Goal: Task Accomplishment & Management: Manage account settings

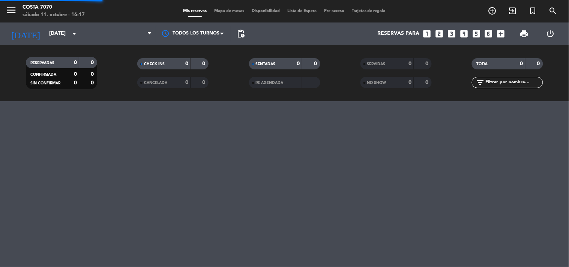
click at [245, 33] on span "pending_actions" at bounding box center [240, 33] width 15 height 15
click at [242, 35] on span "pending_actions" at bounding box center [240, 33] width 9 height 9
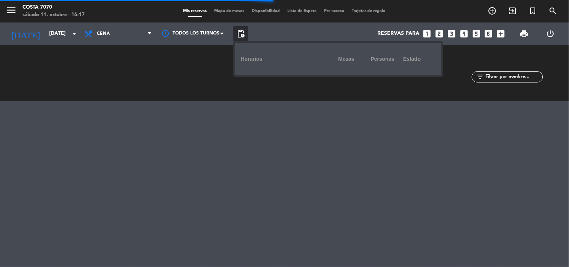
click at [237, 35] on span "pending_actions" at bounding box center [240, 33] width 9 height 9
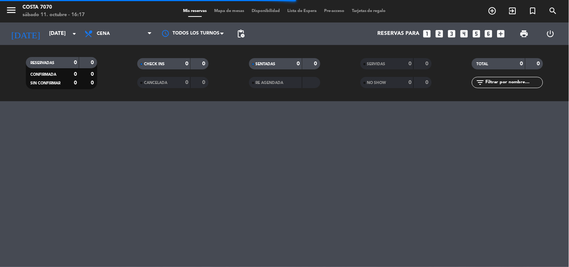
click at [237, 35] on span "pending_actions" at bounding box center [240, 33] width 9 height 9
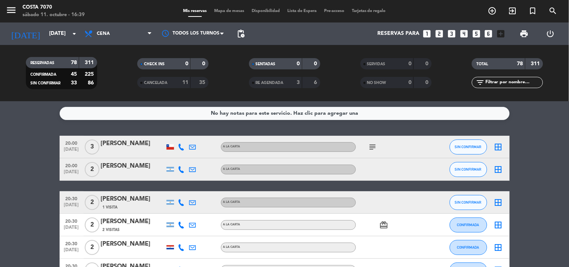
click at [180, 149] on icon at bounding box center [181, 147] width 7 height 7
click at [187, 134] on span "content_paste" at bounding box center [190, 134] width 6 height 6
click at [182, 170] on icon at bounding box center [181, 169] width 7 height 7
click at [179, 160] on span "Copiar" at bounding box center [176, 157] width 16 height 8
click at [147, 175] on div at bounding box center [133, 175] width 64 height 6
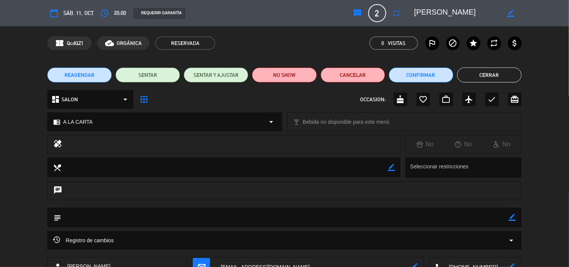
click at [351, 14] on button "sms" at bounding box center [358, 13] width 14 height 14
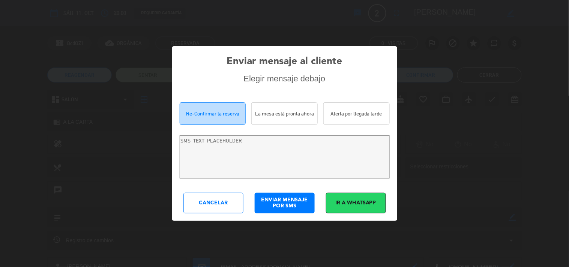
type textarea "[PERSON_NAME]! Estamos escribiendo para re-confirmar su reserva en [PERSON_NAME…"
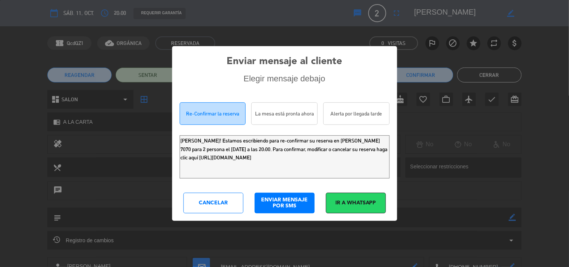
drag, startPoint x: 331, startPoint y: 163, endPoint x: 5, endPoint y: 2, distance: 363.5
click at [0, 36] on div "Enviar mensaje al cliente Elegir mensaje debajo Re-Confirmar la reserva La mesa…" at bounding box center [284, 133] width 569 height 267
click at [224, 202] on div "Cancelar" at bounding box center [214, 203] width 60 height 21
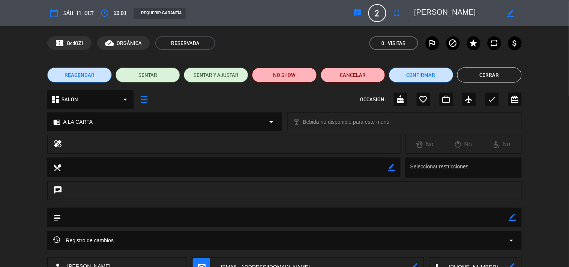
click at [491, 72] on button "Cerrar" at bounding box center [489, 75] width 65 height 15
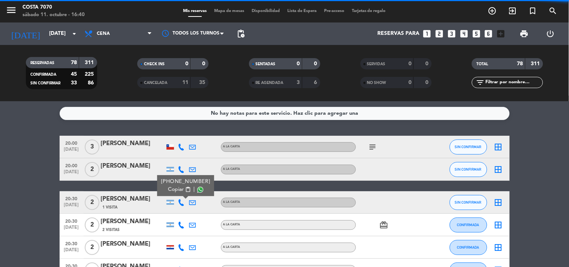
click at [185, 190] on span "content_paste" at bounding box center [188, 190] width 6 height 6
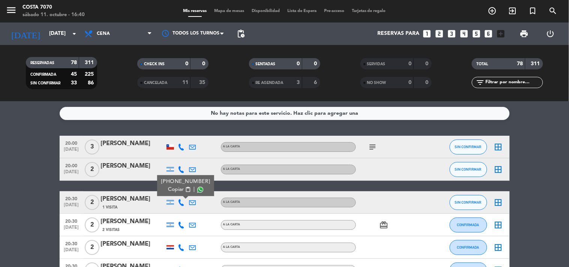
click at [125, 204] on div "1 Visita" at bounding box center [133, 207] width 64 height 6
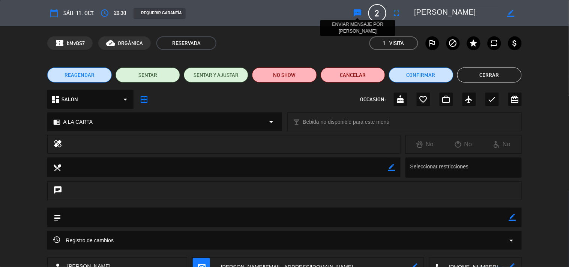
click at [355, 10] on icon "sms" at bounding box center [358, 13] width 9 height 9
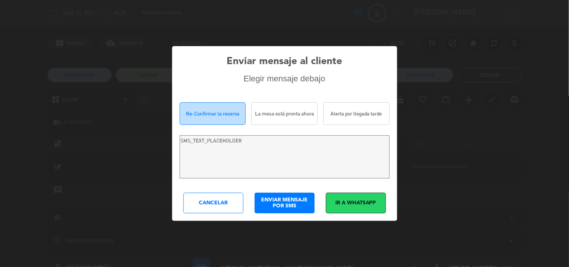
type textarea "[PERSON_NAME]! Estamos escribiendo para re-confirmar su reserva en [PERSON_NAME…"
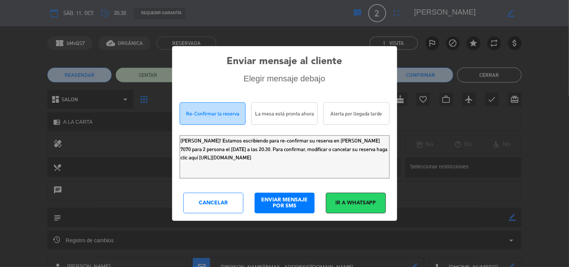
drag, startPoint x: 362, startPoint y: 161, endPoint x: 12, endPoint y: 36, distance: 371.9
click at [0, 78] on div "Enviar mensaje al cliente Elegir mensaje debajo Re-Confirmar la reserva La mesa…" at bounding box center [284, 133] width 569 height 267
click at [210, 197] on div "Cancelar" at bounding box center [214, 203] width 60 height 21
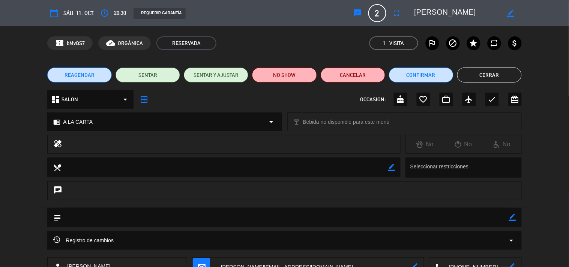
click at [482, 75] on button "Cerrar" at bounding box center [489, 75] width 65 height 15
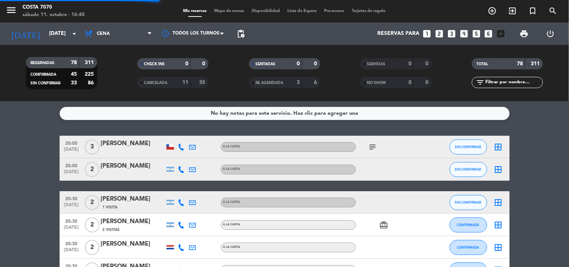
scroll to position [83, 0]
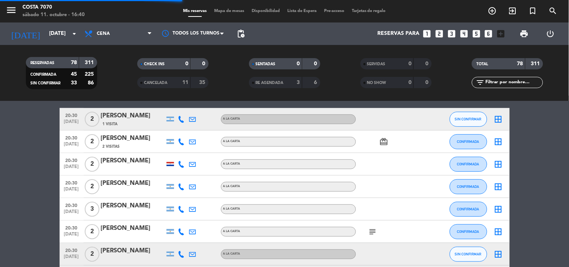
click at [179, 251] on icon at bounding box center [181, 254] width 7 height 7
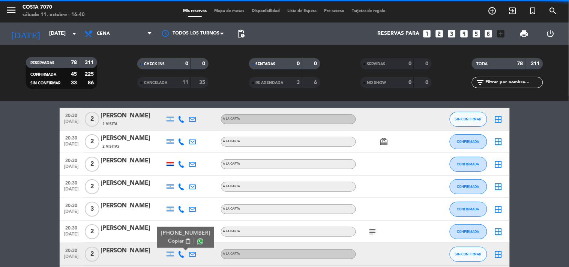
scroll to position [167, 0]
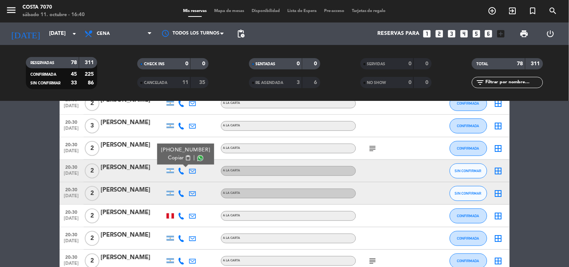
click at [179, 160] on span "Copiar" at bounding box center [176, 158] width 16 height 8
click at [141, 174] on div at bounding box center [133, 176] width 64 height 6
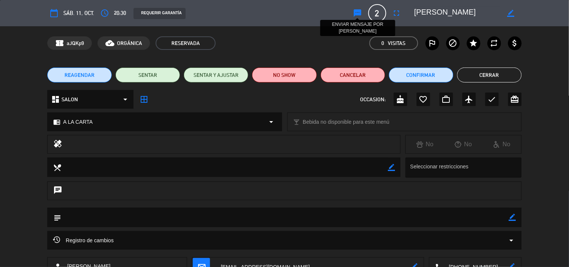
click at [354, 14] on icon "sms" at bounding box center [358, 13] width 9 height 9
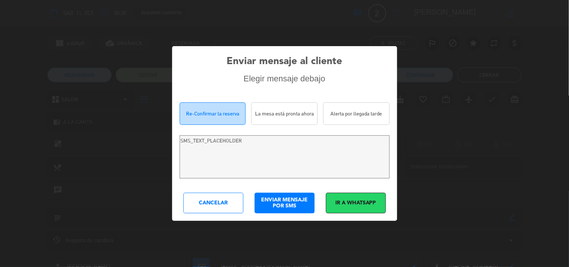
type textarea "Hola [PERSON_NAME]! Estamos escribiendo para re-confirmar su reserva en [PERSON…"
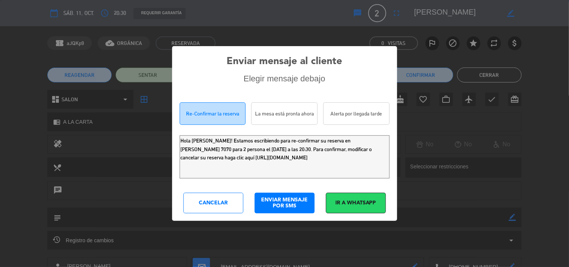
drag, startPoint x: 342, startPoint y: 163, endPoint x: 13, endPoint y: 24, distance: 356.7
click at [0, 75] on div "Enviar mensaje al cliente Elegir mensaje debajo Re-Confirmar la reserva La mesa…" at bounding box center [284, 133] width 569 height 267
click at [211, 201] on div "Cancelar" at bounding box center [214, 203] width 60 height 21
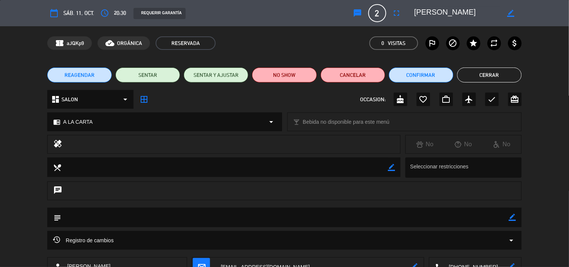
click at [473, 73] on button "Cerrar" at bounding box center [489, 75] width 65 height 15
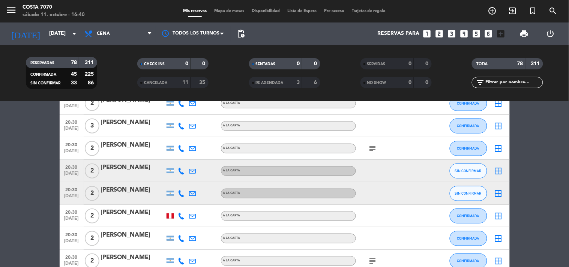
click at [181, 193] on icon at bounding box center [181, 193] width 7 height 7
click at [185, 183] on span "content_paste" at bounding box center [188, 181] width 6 height 6
click at [135, 196] on div at bounding box center [133, 199] width 64 height 6
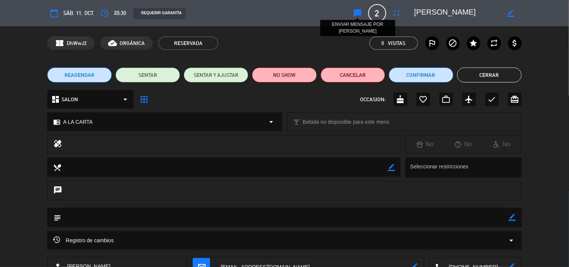
click at [358, 13] on icon "sms" at bounding box center [358, 13] width 9 height 9
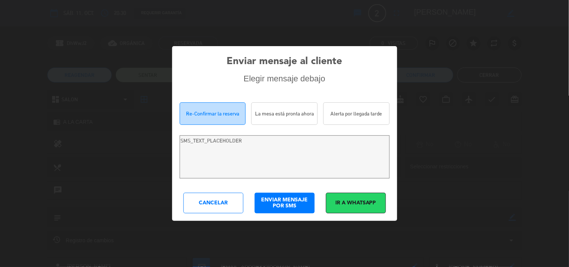
type textarea "Hola [PERSON_NAME]! Estamos escribiendo para re-confirmar su reserva en [PERSON…"
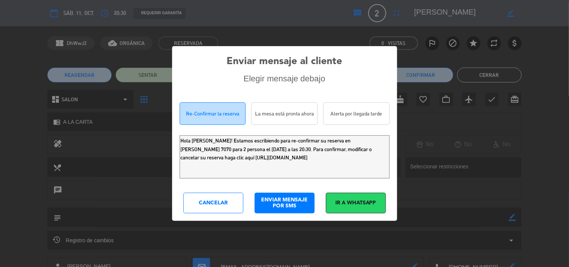
drag, startPoint x: 351, startPoint y: 161, endPoint x: 0, endPoint y: 7, distance: 383.5
click at [0, 44] on div "Enviar mensaje al cliente Elegir mensaje debajo Re-Confirmar la reserva La mesa…" at bounding box center [284, 133] width 569 height 267
click at [218, 203] on div "Cancelar" at bounding box center [214, 203] width 60 height 21
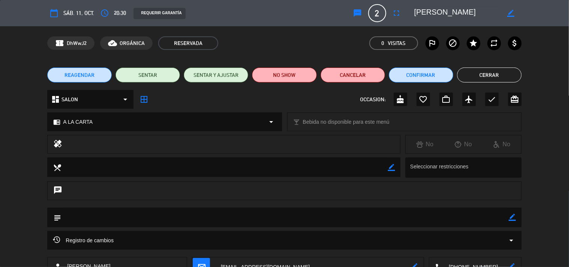
click at [502, 77] on button "Cerrar" at bounding box center [489, 75] width 65 height 15
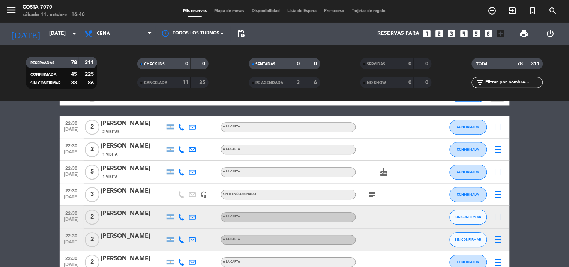
scroll to position [542, 0]
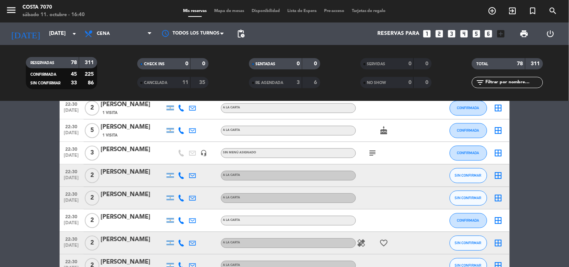
click at [182, 174] on icon at bounding box center [181, 175] width 7 height 7
click at [185, 162] on span "content_paste" at bounding box center [188, 163] width 6 height 6
click at [134, 175] on div "[PERSON_NAME]" at bounding box center [133, 172] width 64 height 10
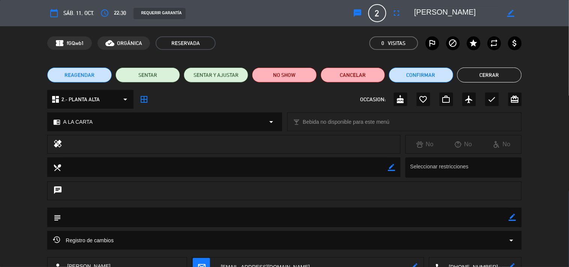
click at [354, 14] on icon "sms" at bounding box center [358, 13] width 9 height 9
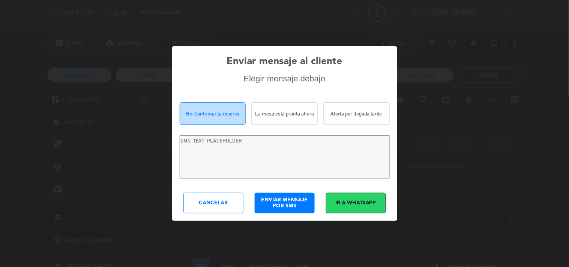
type textarea "[PERSON_NAME]! Estamos escribiendo para re-confirmar su reserva en [PERSON_NAME…"
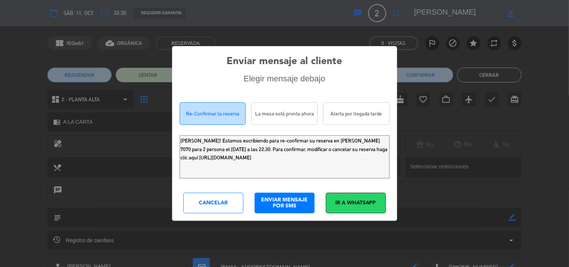
drag, startPoint x: 137, startPoint y: 115, endPoint x: 8, endPoint y: 18, distance: 161.6
click at [0, 47] on div "Enviar mensaje al cliente Elegir mensaje debajo Re-Confirmar la reserva La mesa…" at bounding box center [284, 133] width 569 height 267
click at [230, 194] on div "Cancelar" at bounding box center [214, 203] width 60 height 21
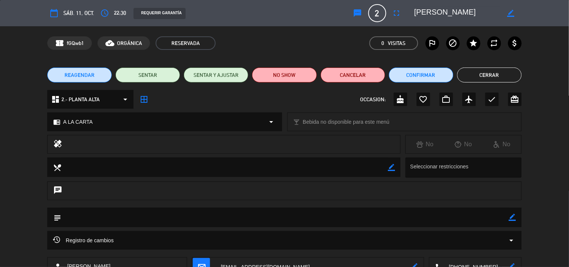
click at [479, 76] on button "Cerrar" at bounding box center [489, 75] width 65 height 15
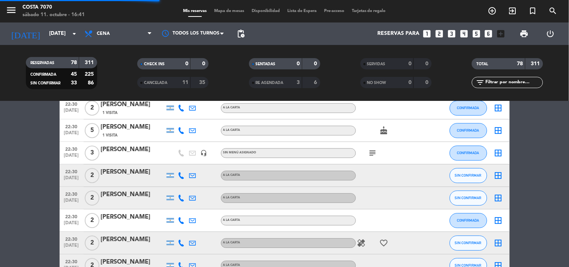
scroll to position [584, 0]
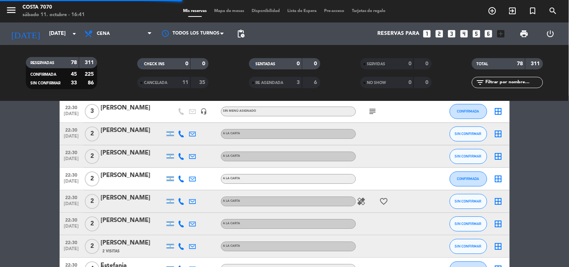
click at [179, 155] on icon at bounding box center [181, 156] width 7 height 7
click at [182, 143] on div at bounding box center [181, 134] width 11 height 22
click at [179, 156] on icon at bounding box center [181, 156] width 7 height 7
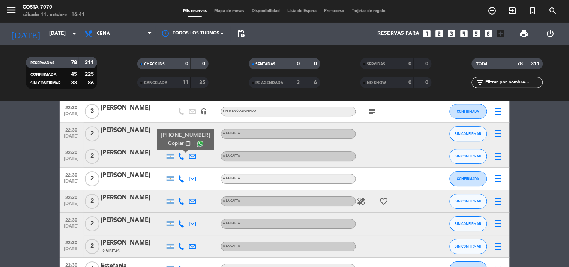
click at [179, 146] on span "Copiar" at bounding box center [176, 144] width 16 height 8
click at [153, 158] on div at bounding box center [133, 161] width 64 height 6
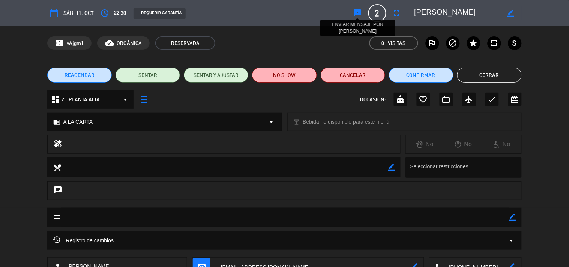
click at [359, 14] on icon "sms" at bounding box center [358, 13] width 9 height 9
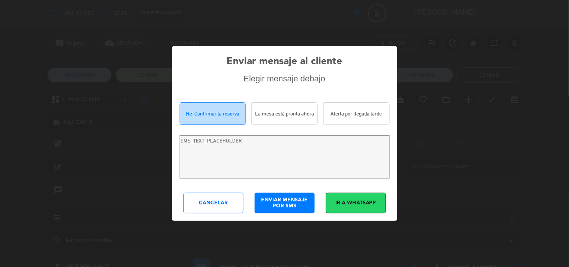
type textarea "Hola [PERSON_NAME]! Estamos escribiendo para re-confirmar su reserva en [PERSON…"
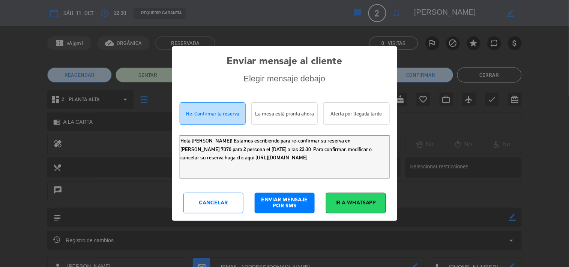
drag, startPoint x: 342, startPoint y: 158, endPoint x: 24, endPoint y: 0, distance: 355.5
click at [0, 68] on div "Enviar mensaje al cliente Elegir mensaje debajo Re-Confirmar la reserva La mesa…" at bounding box center [284, 133] width 569 height 267
click at [217, 207] on div "Cancelar" at bounding box center [214, 203] width 60 height 21
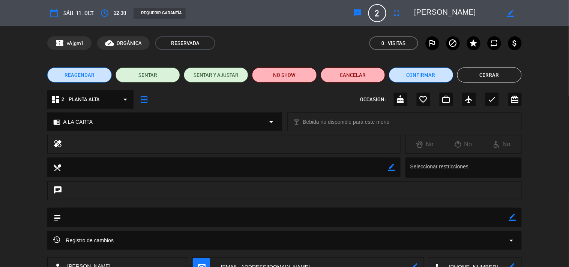
click at [515, 69] on button "Cerrar" at bounding box center [489, 75] width 65 height 15
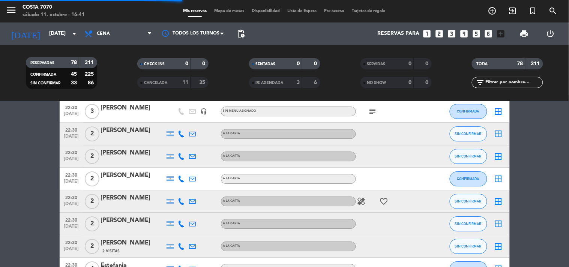
scroll to position [625, 0]
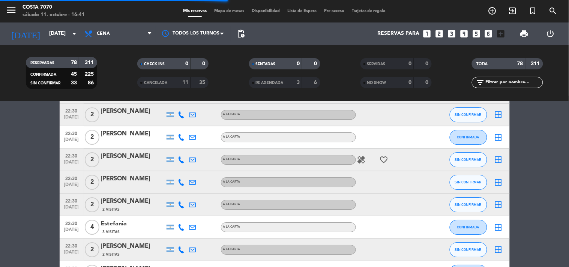
click at [181, 158] on icon at bounding box center [181, 160] width 7 height 7
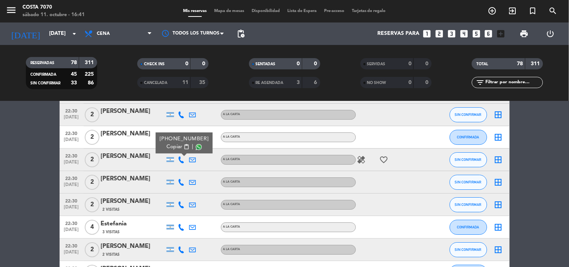
click at [178, 147] on span "Copiar" at bounding box center [175, 147] width 16 height 8
click at [137, 162] on div at bounding box center [133, 165] width 64 height 6
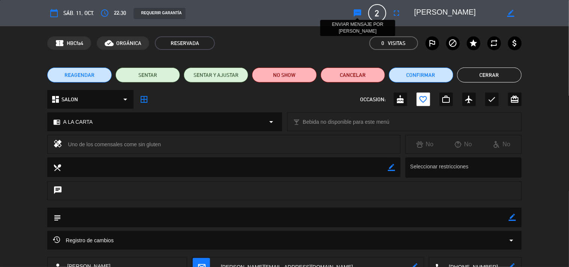
click at [357, 16] on icon "sms" at bounding box center [358, 13] width 9 height 9
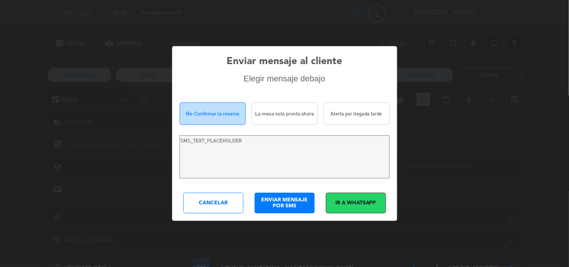
type textarea "Hola [PERSON_NAME]! Estamos escribiendo para re-confirmar su reserva en [PERSON…"
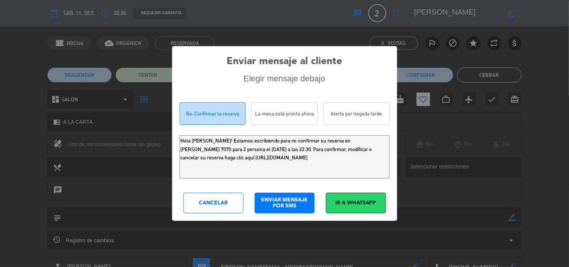
drag, startPoint x: 349, startPoint y: 165, endPoint x: 13, endPoint y: 29, distance: 362.5
click at [0, 69] on div "Enviar mensaje al cliente Elegir mensaje debajo Re-Confirmar la reserva La mesa…" at bounding box center [284, 133] width 569 height 267
click at [227, 205] on div "Cancelar" at bounding box center [214, 203] width 60 height 21
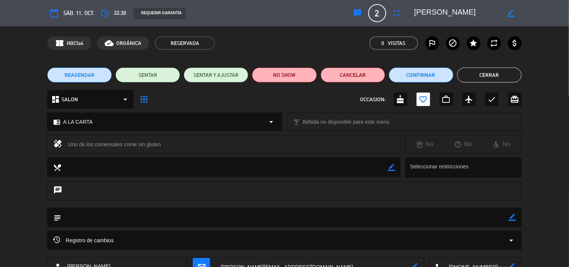
click at [500, 74] on button "Cerrar" at bounding box center [489, 75] width 65 height 15
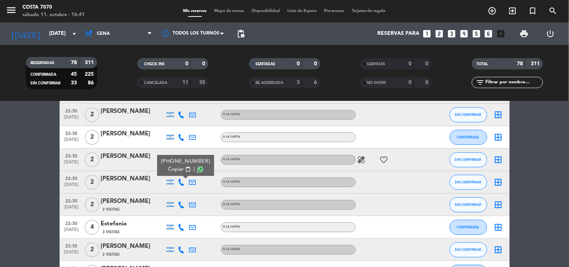
click at [185, 170] on span "content_paste" at bounding box center [188, 170] width 6 height 6
click at [153, 182] on div "[PERSON_NAME]" at bounding box center [133, 179] width 64 height 10
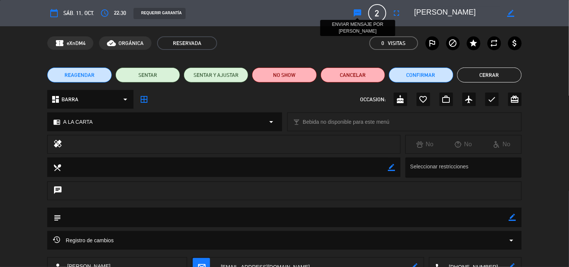
click at [357, 9] on icon "sms" at bounding box center [358, 13] width 9 height 9
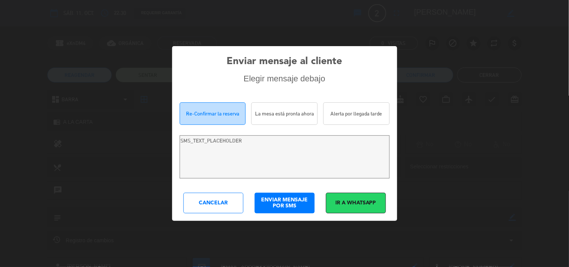
type textarea "Hola [PERSON_NAME]! Estamos escribiendo para re-confirmar su reserva en [PERSON…"
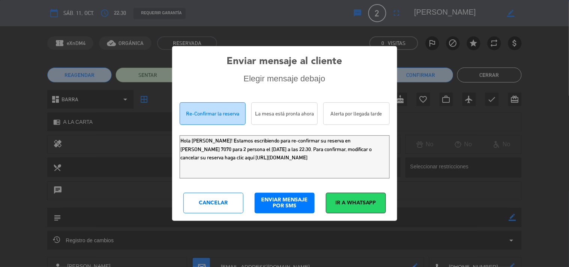
drag, startPoint x: 357, startPoint y: 163, endPoint x: 10, endPoint y: 3, distance: 381.7
click at [0, 85] on div "Enviar mensaje al cliente Elegir mensaje debajo Re-Confirmar la reserva La mesa…" at bounding box center [284, 133] width 569 height 267
click at [214, 202] on div "Cancelar" at bounding box center [214, 203] width 60 height 21
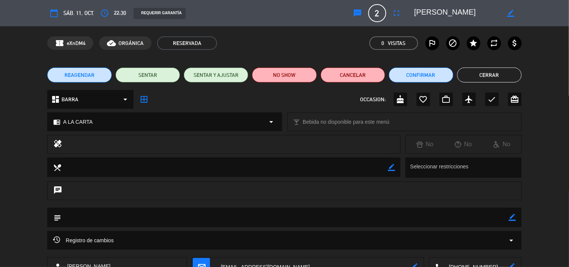
click at [506, 74] on button "Cerrar" at bounding box center [489, 75] width 65 height 15
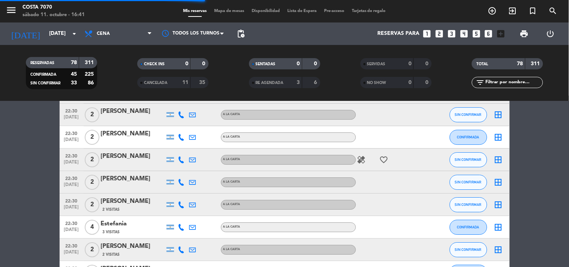
click at [182, 202] on icon at bounding box center [181, 205] width 7 height 7
click at [179, 204] on icon at bounding box center [181, 205] width 7 height 7
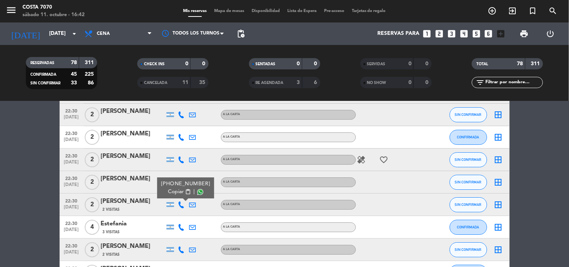
click at [179, 193] on span "Copiar" at bounding box center [176, 192] width 16 height 8
click at [141, 204] on div "[PERSON_NAME]" at bounding box center [133, 202] width 64 height 10
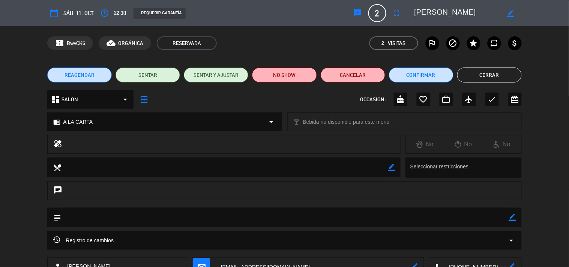
click at [359, 14] on icon "sms" at bounding box center [358, 13] width 9 height 9
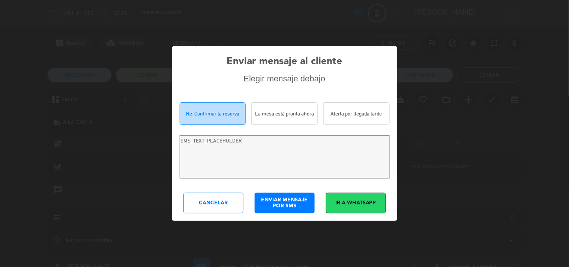
type textarea "Hola [PERSON_NAME]! Estamos escribiendo para re-confirmar su reserva en [PERSON…"
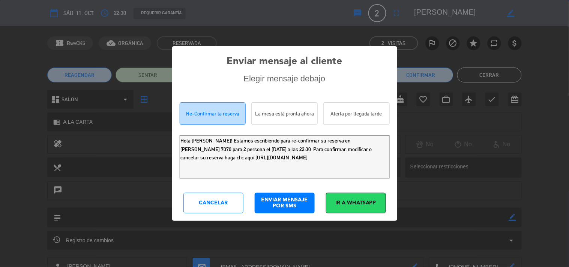
drag, startPoint x: 351, startPoint y: 163, endPoint x: 17, endPoint y: 39, distance: 356.6
click at [0, 92] on div "Enviar mensaje al cliente Elegir mensaje debajo Re-Confirmar la reserva La mesa…" at bounding box center [284, 133] width 569 height 267
click at [205, 205] on div "Cancelar" at bounding box center [214, 203] width 60 height 21
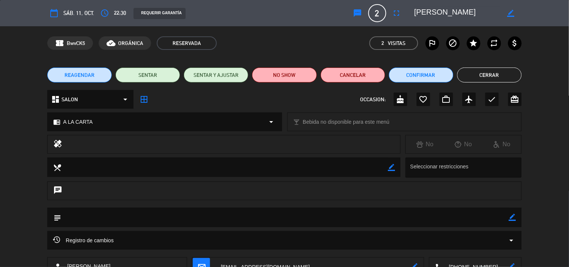
click at [497, 76] on button "Cerrar" at bounding box center [489, 75] width 65 height 15
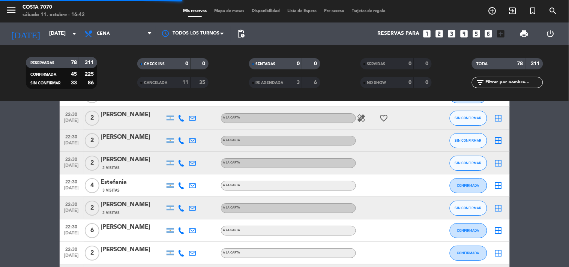
scroll to position [709, 0]
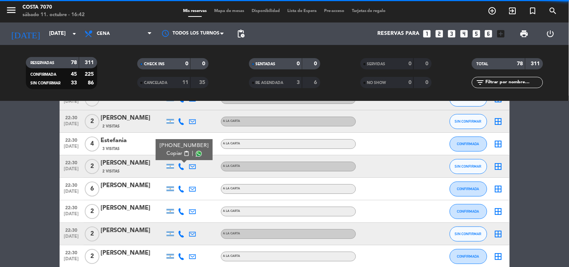
click at [184, 151] on span "content_paste" at bounding box center [187, 154] width 6 height 6
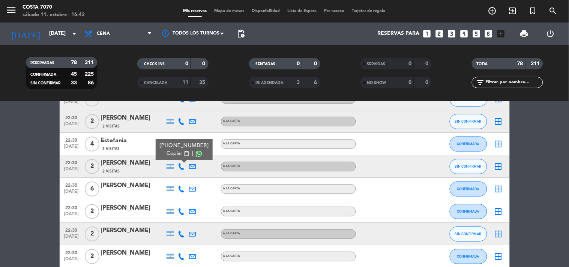
click at [144, 169] on div "2 Visitas" at bounding box center [133, 171] width 64 height 6
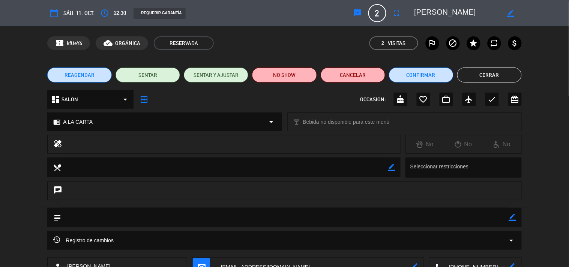
click at [361, 12] on icon "sms" at bounding box center [358, 13] width 9 height 9
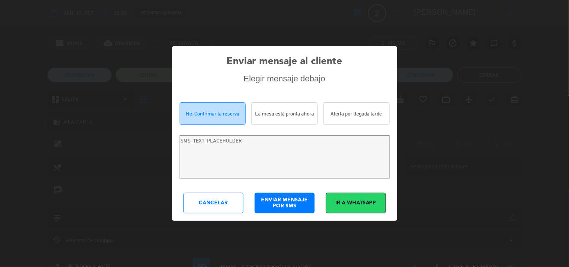
type textarea "Hola [PERSON_NAME]! Estamos escribiendo para re-confirmar su reserva en [PERSON…"
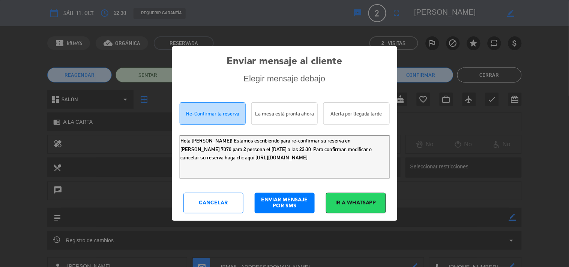
drag, startPoint x: 0, startPoint y: 107, endPoint x: 0, endPoint y: 3, distance: 104.3
click at [0, 62] on div "Enviar mensaje al cliente Elegir mensaje debajo Re-Confirmar la reserva La mesa…" at bounding box center [284, 133] width 569 height 267
click at [227, 205] on div "Cancelar" at bounding box center [214, 203] width 60 height 21
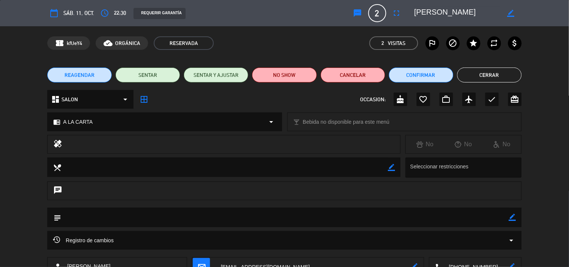
click at [489, 76] on button "Cerrar" at bounding box center [489, 75] width 65 height 15
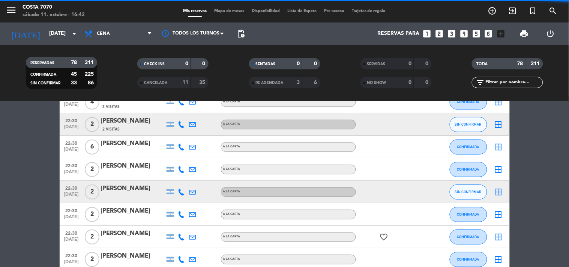
scroll to position [792, 0]
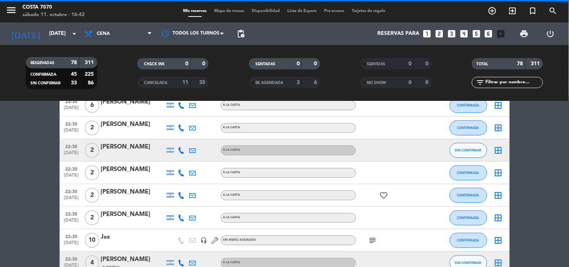
click at [181, 149] on icon at bounding box center [181, 150] width 7 height 7
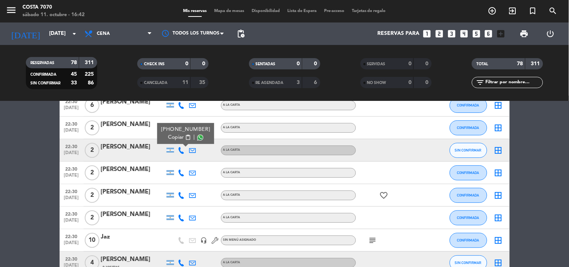
click at [180, 139] on button "Copiar content_paste" at bounding box center [179, 138] width 23 height 8
click at [126, 149] on div "[PERSON_NAME]" at bounding box center [133, 147] width 64 height 10
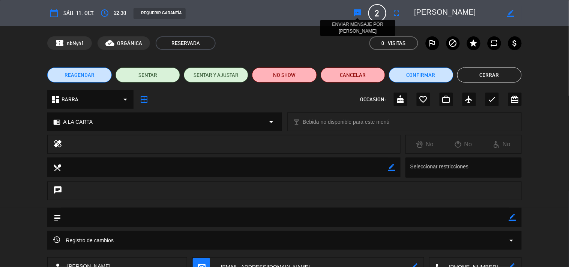
click at [355, 12] on icon "sms" at bounding box center [358, 13] width 9 height 9
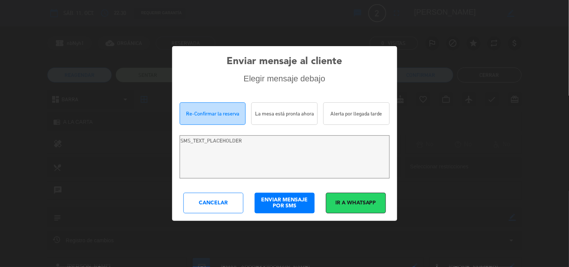
type textarea "[PERSON_NAME]! Estamos escribiendo para re-confirmar su reserva en [PERSON_NAME…"
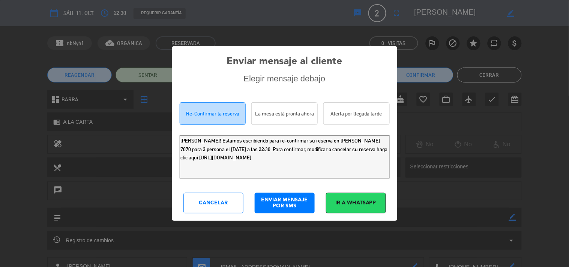
drag, startPoint x: 5, startPoint y: 88, endPoint x: 0, endPoint y: 36, distance: 52.4
click at [0, 76] on div "Enviar mensaje al cliente Elegir mensaje debajo Re-Confirmar la reserva La mesa…" at bounding box center [284, 133] width 569 height 267
click at [205, 205] on div "Cancelar" at bounding box center [214, 203] width 60 height 21
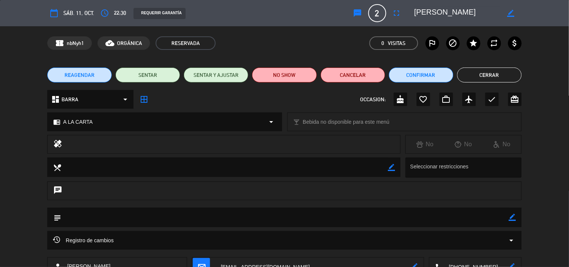
click at [508, 71] on button "Cerrar" at bounding box center [489, 75] width 65 height 15
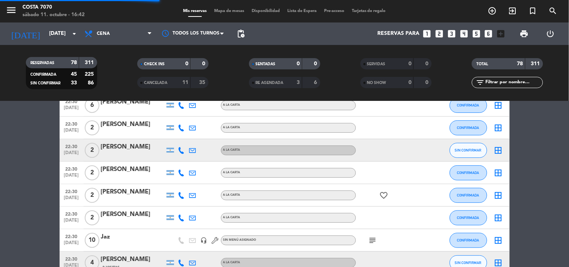
scroll to position [876, 0]
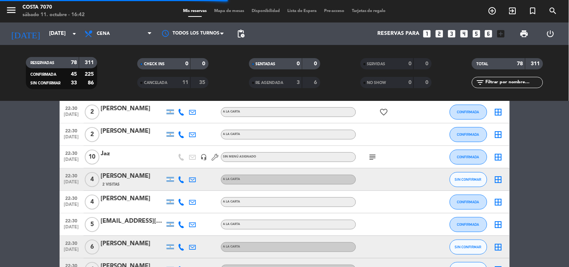
click at [184, 178] on icon at bounding box center [181, 179] width 7 height 7
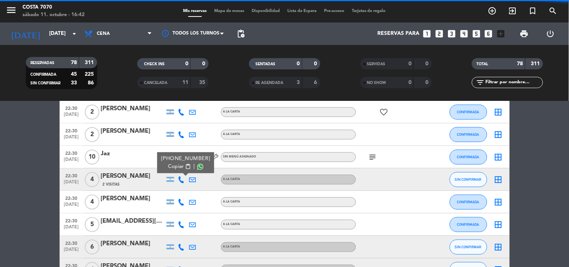
click at [178, 166] on span "Copiar" at bounding box center [176, 167] width 16 height 8
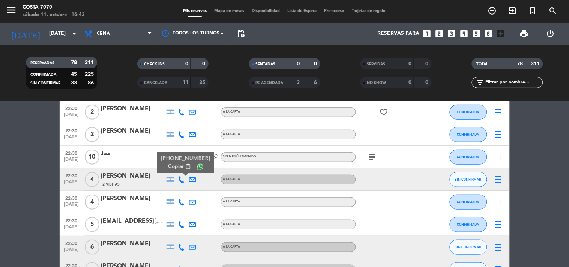
click at [144, 180] on div "[PERSON_NAME]" at bounding box center [133, 177] width 64 height 10
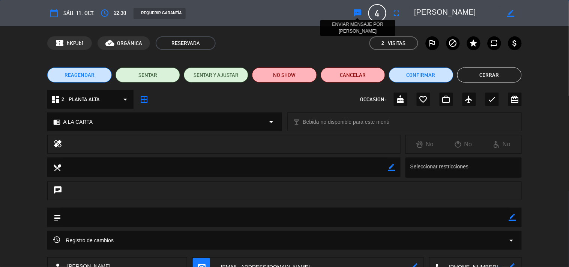
click at [356, 14] on icon "sms" at bounding box center [358, 13] width 9 height 9
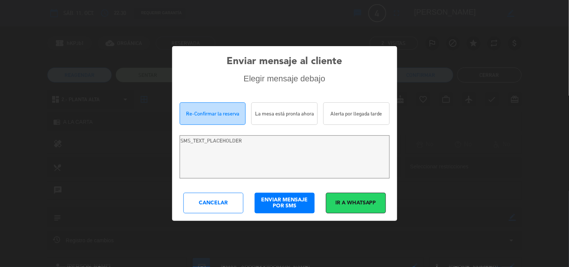
type textarea "Hola [PERSON_NAME]! Estamos escribiendo para re-confirmar su reserva en [PERSON…"
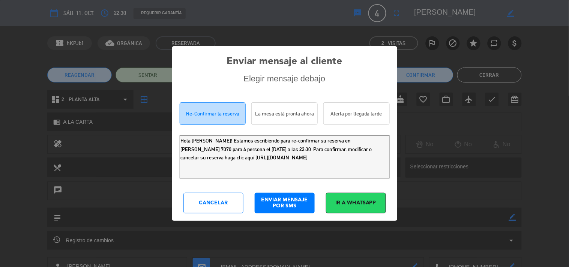
drag, startPoint x: 347, startPoint y: 162, endPoint x: 11, endPoint y: 49, distance: 355.0
click at [0, 94] on div "Enviar mensaje al cliente Elegir mensaje debajo Re-Confirmar la reserva La mesa…" at bounding box center [284, 133] width 569 height 267
click at [204, 199] on div "Cancelar" at bounding box center [214, 203] width 60 height 21
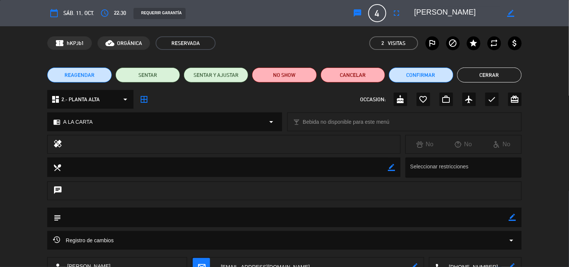
click at [479, 74] on button "Cerrar" at bounding box center [489, 75] width 65 height 15
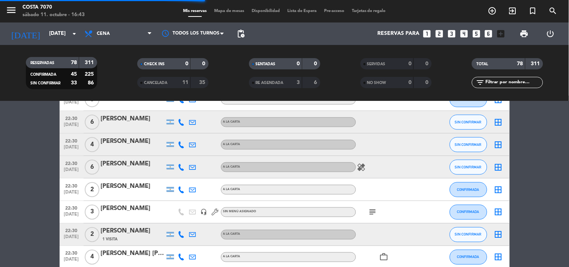
scroll to position [959, 0]
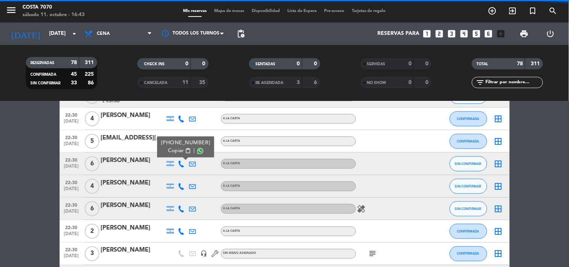
click at [181, 154] on button "Copiar content_paste" at bounding box center [179, 151] width 23 height 8
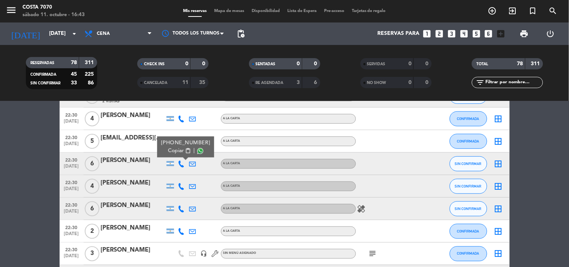
click at [128, 157] on div "[PERSON_NAME]" at bounding box center [133, 161] width 64 height 10
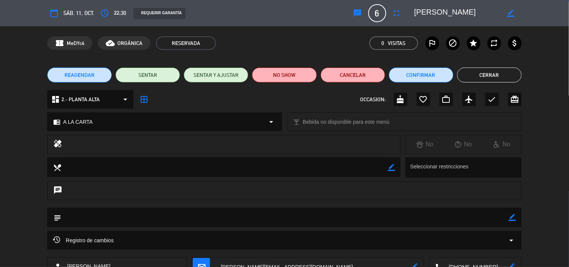
click at [357, 14] on icon "sms" at bounding box center [358, 13] width 9 height 9
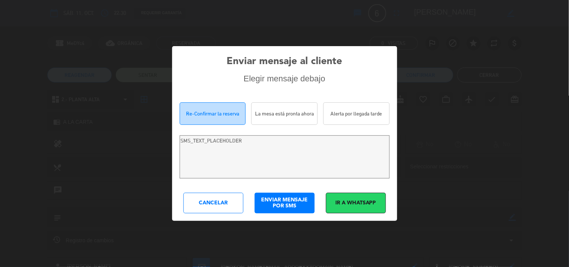
type textarea "Hola [PERSON_NAME]! Estamos escribiendo para re-confirmar su reserva en [PERSON…"
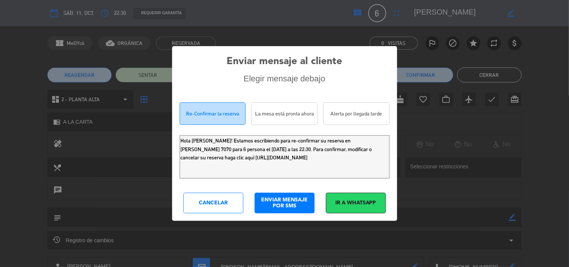
drag, startPoint x: 346, startPoint y: 164, endPoint x: 4, endPoint y: 57, distance: 358.0
click at [0, 94] on div "Enviar mensaje al cliente Elegir mensaje debajo Re-Confirmar la reserva La mesa…" at bounding box center [284, 133] width 569 height 267
click at [221, 209] on div "Cancelar" at bounding box center [214, 203] width 60 height 21
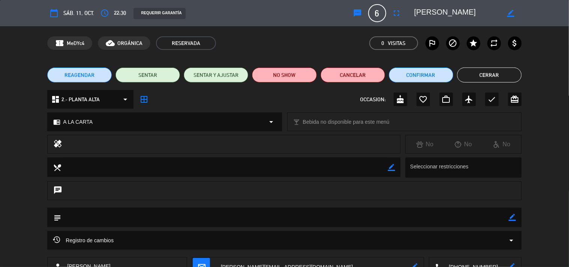
click at [512, 70] on button "Cerrar" at bounding box center [489, 75] width 65 height 15
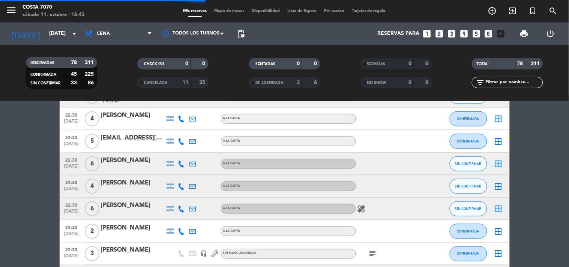
click at [182, 188] on icon at bounding box center [181, 186] width 7 height 7
click at [173, 176] on div at bounding box center [170, 186] width 11 height 22
click at [182, 185] on icon at bounding box center [181, 186] width 7 height 7
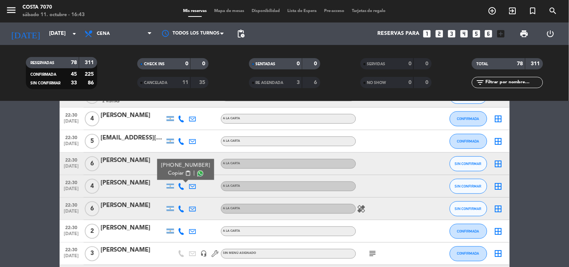
click at [185, 172] on span "content_paste" at bounding box center [188, 174] width 6 height 6
click at [139, 190] on div at bounding box center [133, 191] width 64 height 6
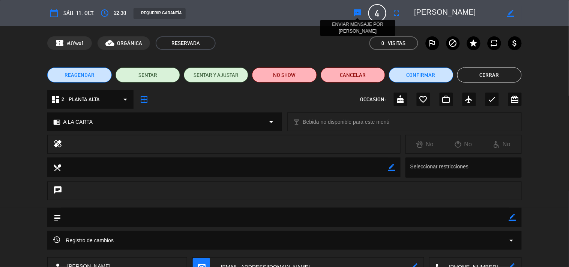
click at [351, 14] on button "sms ENVIAR MENSAJE POR [PERSON_NAME]" at bounding box center [358, 13] width 14 height 14
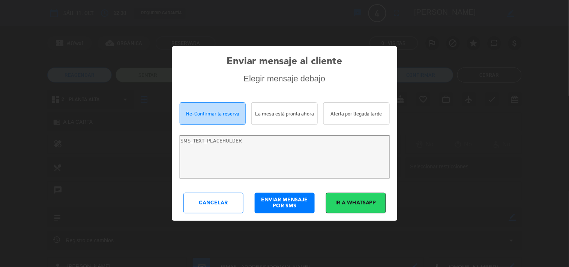
type textarea "[PERSON_NAME]! Estamos escribiendo para re-confirmar su reserva en [PERSON_NAME…"
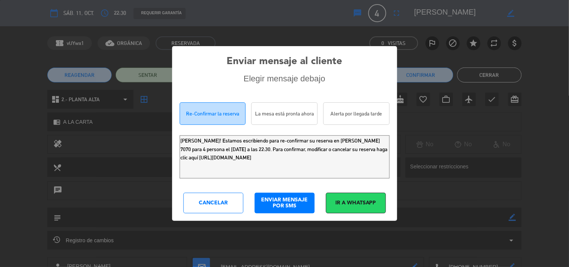
drag, startPoint x: 342, startPoint y: 162, endPoint x: 6, endPoint y: 4, distance: 370.7
click at [0, 46] on div "Enviar mensaje al cliente Elegir mensaje debajo Re-Confirmar la reserva La mesa…" at bounding box center [284, 133] width 569 height 267
click at [219, 212] on div "Cancelar" at bounding box center [214, 203] width 60 height 21
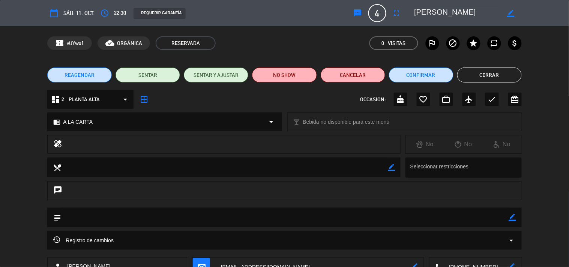
click at [507, 70] on button "Cerrar" at bounding box center [489, 75] width 65 height 15
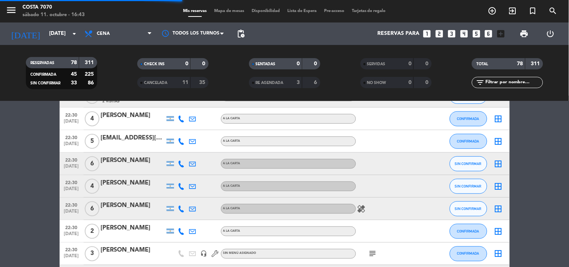
scroll to position [1001, 0]
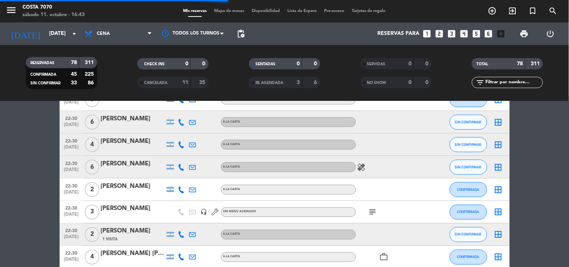
click at [181, 166] on icon at bounding box center [181, 167] width 7 height 7
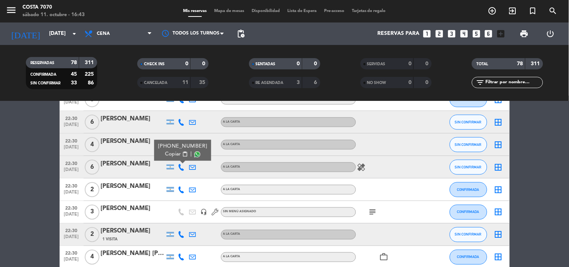
click at [179, 155] on button "Copiar content_paste" at bounding box center [176, 154] width 23 height 8
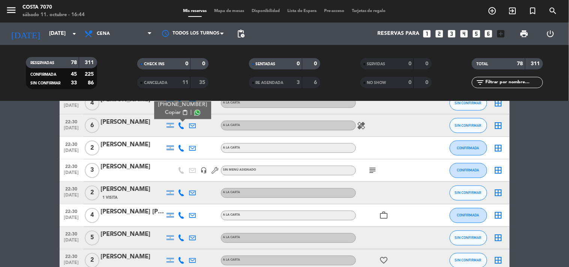
click at [183, 194] on icon at bounding box center [181, 193] width 7 height 7
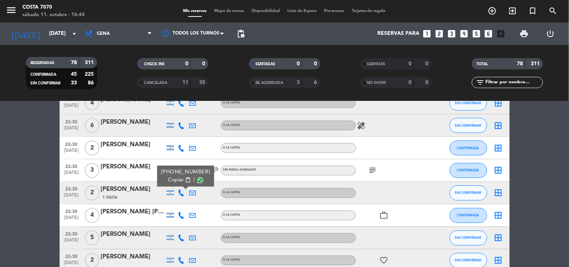
click at [185, 181] on span "content_paste" at bounding box center [188, 181] width 6 height 6
click at [133, 187] on div "[PERSON_NAME]" at bounding box center [133, 190] width 64 height 10
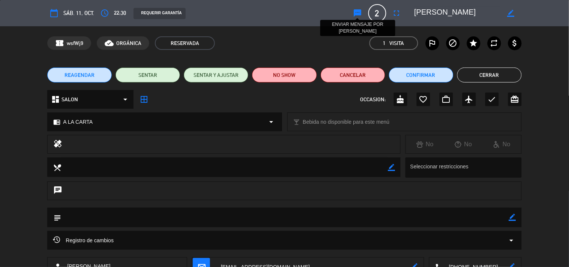
click at [357, 13] on icon "sms" at bounding box center [358, 13] width 9 height 9
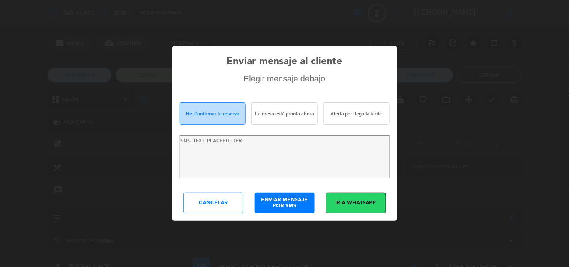
type textarea "Hola [PERSON_NAME]! Estamos escribiendo para re-confirmar su reserva en [PERSON…"
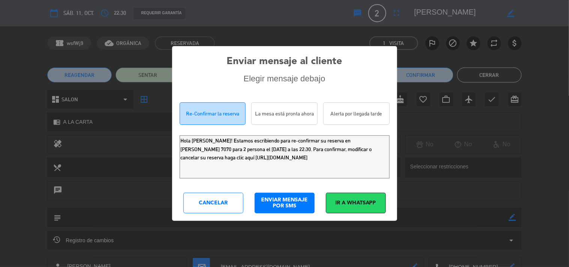
drag, startPoint x: 378, startPoint y: 157, endPoint x: 2, endPoint y: 86, distance: 382.9
click at [17, 117] on div "Enviar mensaje al cliente Elegir mensaje debajo Re-Confirmar la reserva La mesa…" at bounding box center [284, 133] width 569 height 267
drag, startPoint x: 220, startPoint y: 205, endPoint x: 343, endPoint y: 132, distance: 143.2
click at [220, 204] on div "Cancelar" at bounding box center [214, 203] width 60 height 21
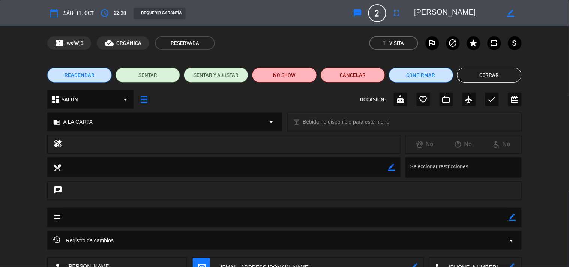
click at [483, 70] on button "Cerrar" at bounding box center [489, 75] width 65 height 15
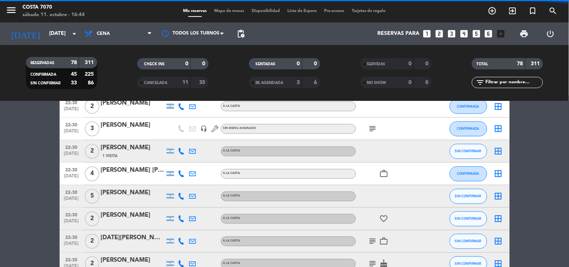
scroll to position [1126, 0]
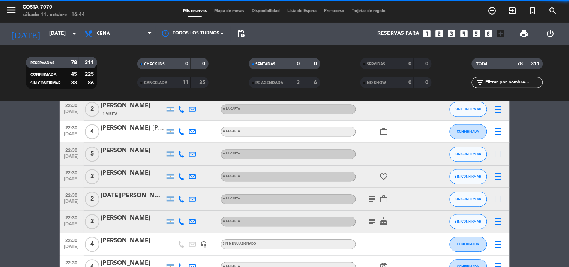
click at [181, 154] on icon at bounding box center [181, 154] width 7 height 7
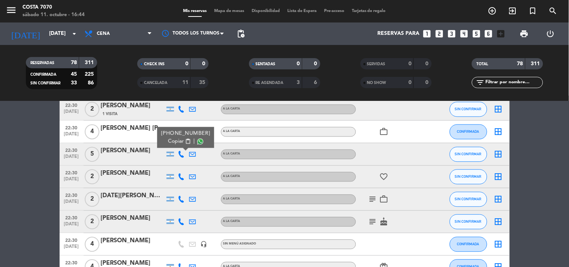
click at [185, 141] on span "content_paste" at bounding box center [188, 142] width 6 height 6
click at [135, 153] on div "[PERSON_NAME]" at bounding box center [133, 151] width 64 height 10
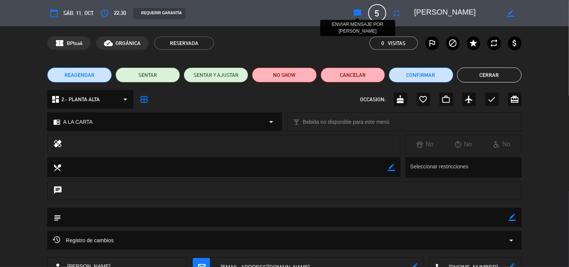
click at [359, 13] on icon "sms" at bounding box center [358, 13] width 9 height 9
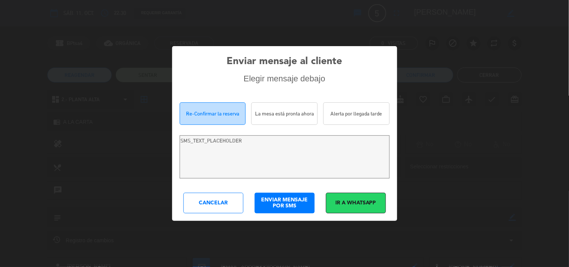
type textarea "Hola [PERSON_NAME]! Estamos escribiendo para re-confirmar su reserva en [PERSON…"
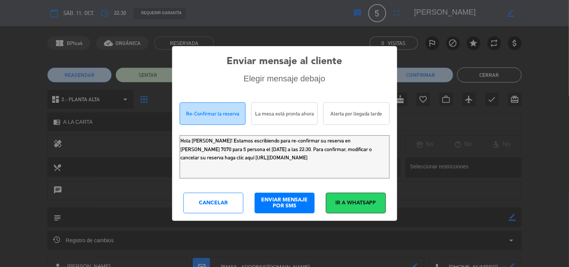
drag, startPoint x: 349, startPoint y: 166, endPoint x: 0, endPoint y: 35, distance: 372.9
click at [0, 51] on div "Enviar mensaje al cliente Elegir mensaje debajo Re-Confirmar la reserva La mesa…" at bounding box center [284, 133] width 569 height 267
click at [219, 200] on div "Cancelar" at bounding box center [214, 203] width 60 height 21
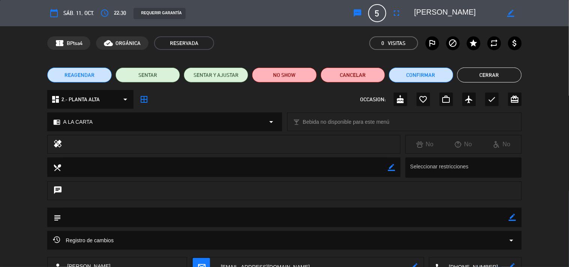
drag, startPoint x: 513, startPoint y: 72, endPoint x: 337, endPoint y: 92, distance: 177.2
click at [513, 72] on button "Cerrar" at bounding box center [489, 75] width 65 height 15
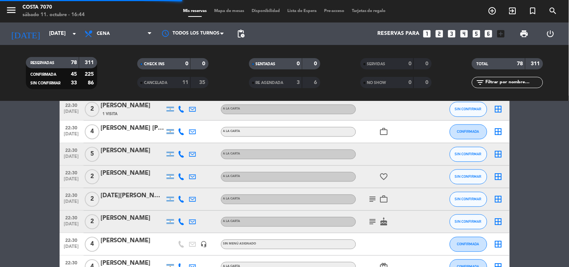
click at [183, 176] on icon at bounding box center [181, 177] width 7 height 7
click at [182, 178] on icon at bounding box center [181, 177] width 7 height 7
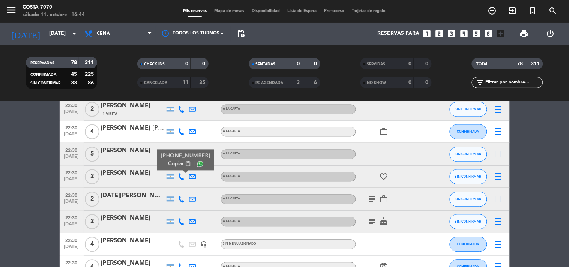
drag, startPoint x: 178, startPoint y: 165, endPoint x: 170, endPoint y: 154, distance: 14.0
click at [178, 165] on span "Copiar" at bounding box center [176, 164] width 16 height 8
click at [138, 173] on div "[PERSON_NAME]" at bounding box center [133, 174] width 64 height 10
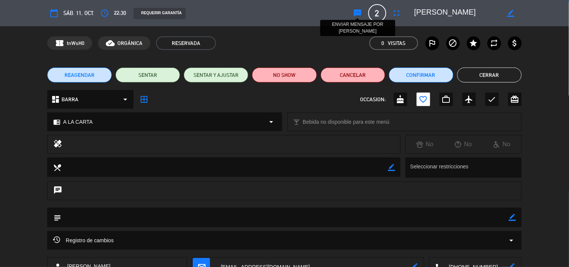
click at [355, 12] on icon "sms" at bounding box center [358, 13] width 9 height 9
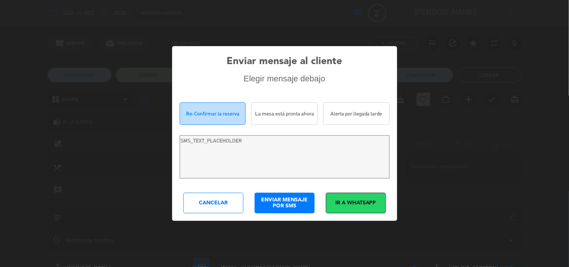
type textarea "Hi [PERSON_NAME] sus! We are writing to re-confirm your reservation at [GEOGRAP…"
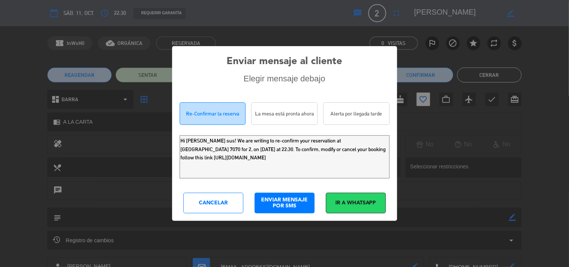
drag, startPoint x: 357, startPoint y: 163, endPoint x: 0, endPoint y: 27, distance: 381.9
click at [0, 48] on div "Enviar mensaje al cliente Elegir mensaje debajo Re-Confirmar la reserva La mesa…" at bounding box center [284, 133] width 569 height 267
click at [228, 205] on div "Cancelar" at bounding box center [214, 203] width 60 height 21
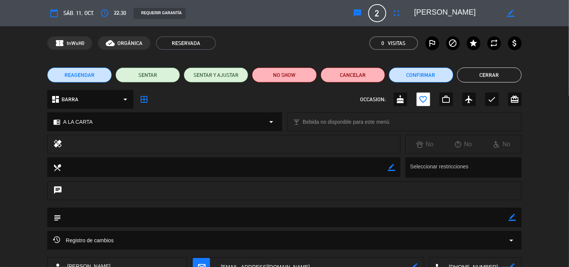
click at [480, 82] on button "Cerrar" at bounding box center [489, 75] width 65 height 15
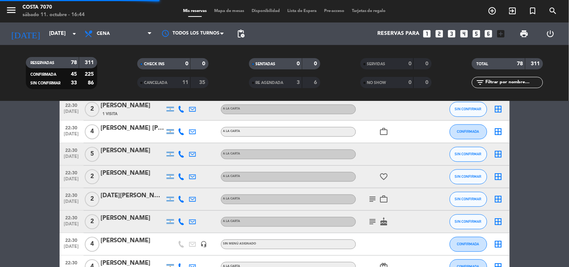
scroll to position [1168, 0]
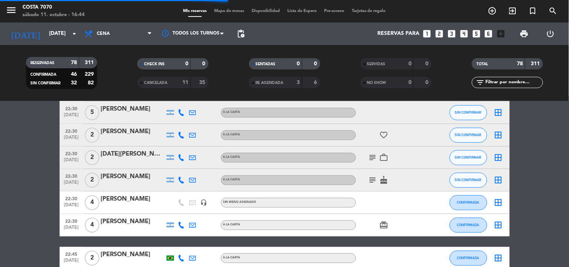
click at [182, 155] on icon at bounding box center [181, 158] width 7 height 7
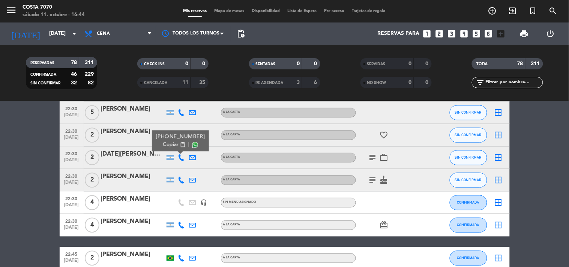
click at [179, 147] on span "Copiar" at bounding box center [171, 145] width 16 height 8
click at [147, 153] on div "[DATE][PERSON_NAME]" at bounding box center [133, 155] width 64 height 10
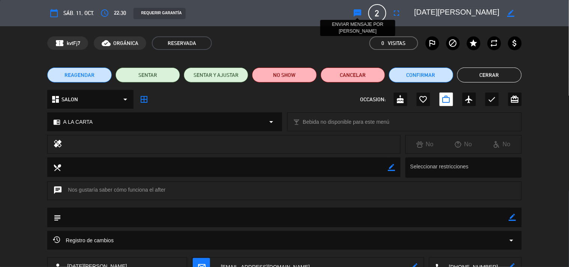
click at [358, 13] on icon "sms" at bounding box center [358, 13] width 9 height 9
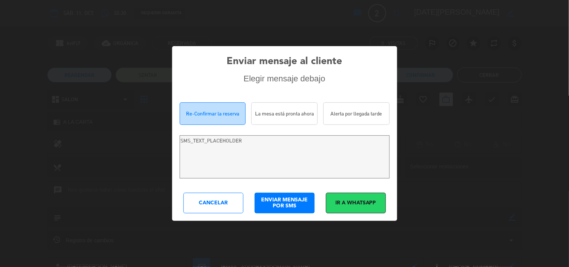
type textarea "[PERSON_NAME][DATE]! Estamos escribiendo para re-confirmar su reserva en [PERSO…"
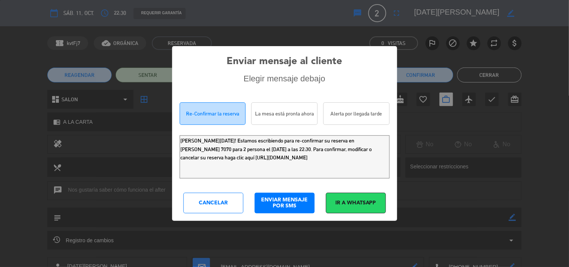
drag, startPoint x: 312, startPoint y: 154, endPoint x: 1, endPoint y: 25, distance: 336.5
click at [0, 54] on div "Enviar mensaje al cliente Elegir mensaje debajo Re-Confirmar la reserva La mesa…" at bounding box center [284, 133] width 569 height 267
drag, startPoint x: 202, startPoint y: 199, endPoint x: 262, endPoint y: 181, distance: 62.7
click at [202, 198] on div "Cancelar" at bounding box center [214, 203] width 60 height 21
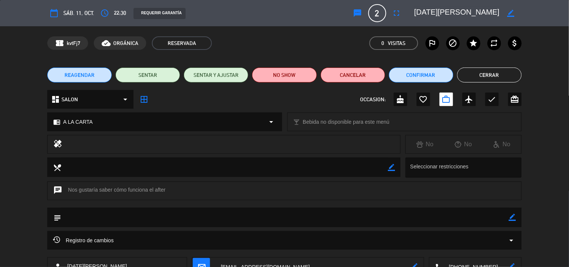
click at [479, 74] on button "Cerrar" at bounding box center [489, 75] width 65 height 15
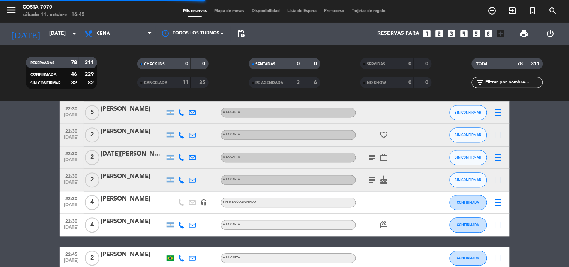
click at [183, 180] on icon at bounding box center [181, 180] width 7 height 7
click at [182, 181] on icon at bounding box center [181, 180] width 7 height 7
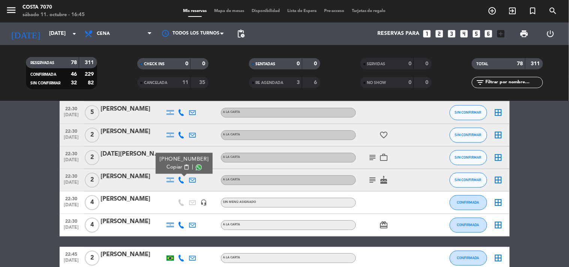
click at [175, 168] on span "Copiar" at bounding box center [175, 168] width 16 height 8
click at [140, 178] on div "[PERSON_NAME]" at bounding box center [133, 177] width 64 height 10
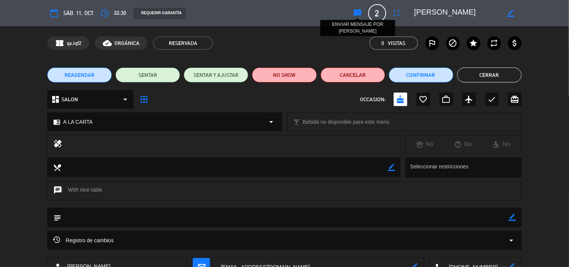
click at [360, 11] on icon "sms" at bounding box center [358, 13] width 9 height 9
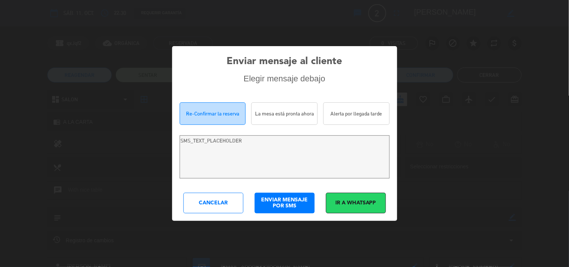
type textarea "Hola [PERSON_NAME]! Estamos escribiendo para re-confirmar su reserva en [PERSON…"
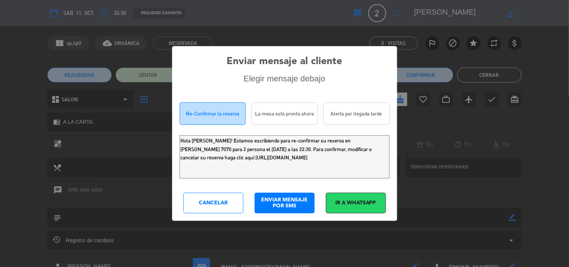
drag, startPoint x: 347, startPoint y: 168, endPoint x: 5, endPoint y: 33, distance: 367.6
click at [0, 92] on div "Enviar mensaje al cliente Elegir mensaje debajo Re-Confirmar la reserva La mesa…" at bounding box center [284, 133] width 569 height 267
click at [212, 204] on div "Cancelar" at bounding box center [214, 203] width 60 height 21
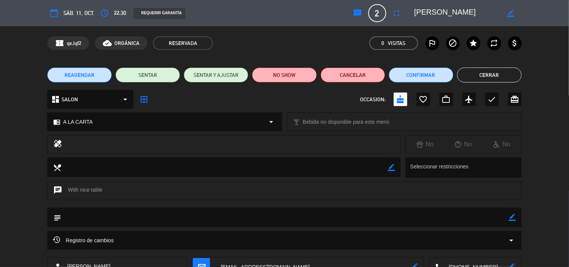
click at [483, 79] on button "Cerrar" at bounding box center [489, 75] width 65 height 15
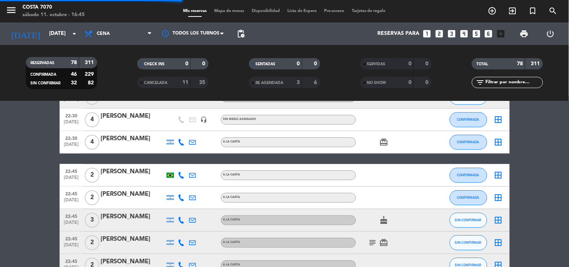
scroll to position [1293, 0]
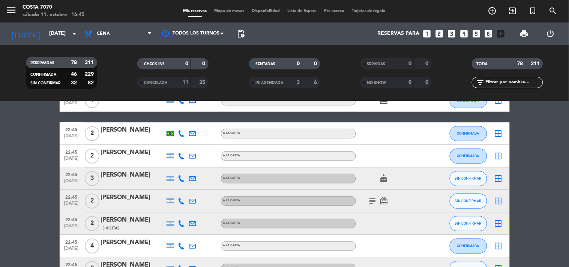
click at [182, 176] on icon at bounding box center [181, 178] width 7 height 7
click at [184, 166] on span "content_paste" at bounding box center [187, 166] width 6 height 6
click at [140, 179] on div "[PERSON_NAME]" at bounding box center [133, 175] width 64 height 10
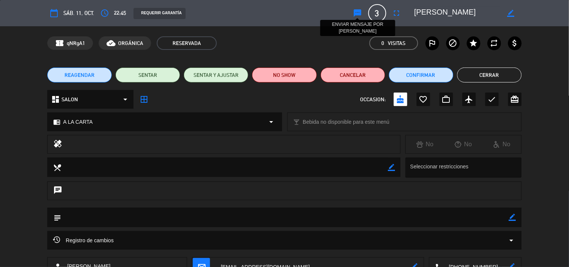
click at [359, 12] on icon "sms" at bounding box center [358, 13] width 9 height 9
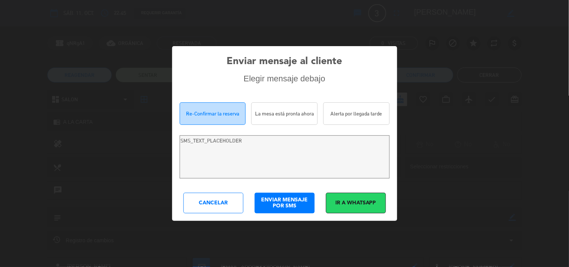
type textarea "Hola [PERSON_NAME]! Estamos escribiendo para re-confirmar su reserva en [PERSON…"
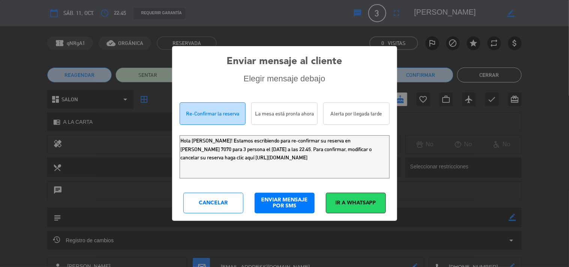
drag, startPoint x: 353, startPoint y: 163, endPoint x: 20, endPoint y: 2, distance: 370.0
click at [0, 64] on div "Enviar mensaje al cliente Elegir mensaje debajo Re-Confirmar la reserva La mesa…" at bounding box center [284, 133] width 569 height 267
click at [230, 205] on div "Cancelar" at bounding box center [214, 203] width 60 height 21
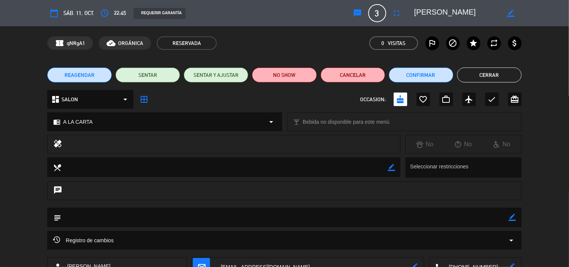
click at [509, 78] on button "Cerrar" at bounding box center [489, 75] width 65 height 15
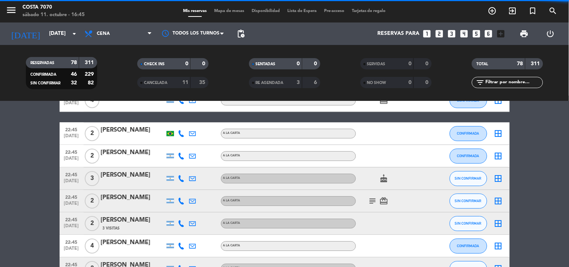
click at [182, 199] on icon at bounding box center [181, 201] width 7 height 7
click at [178, 187] on span "Copiar" at bounding box center [175, 188] width 16 height 8
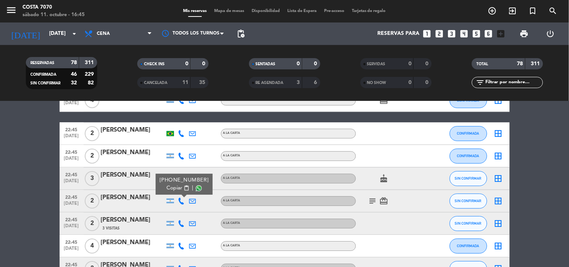
click at [144, 200] on div "[PERSON_NAME]" at bounding box center [133, 198] width 64 height 10
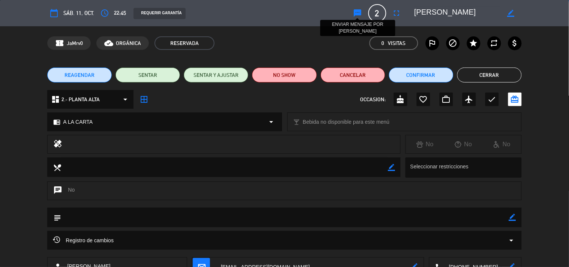
click at [360, 14] on icon "sms" at bounding box center [358, 13] width 9 height 9
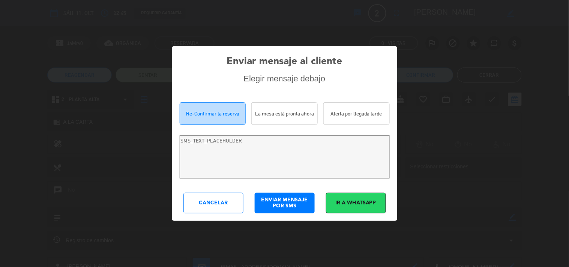
type textarea "Hola [PERSON_NAME]! Estamos escribiendo para re-confirmar su reserva en [PERSON…"
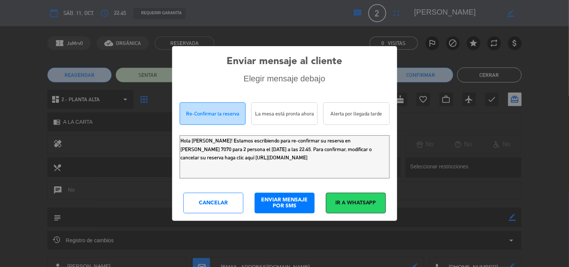
drag, startPoint x: 331, startPoint y: 160, endPoint x: 15, endPoint y: 59, distance: 331.3
click at [0, 92] on div "Enviar mensaje al cliente Elegir mensaje debajo Re-Confirmar la reserva La mesa…" at bounding box center [284, 133] width 569 height 267
click at [211, 207] on div "Cancelar" at bounding box center [214, 203] width 60 height 21
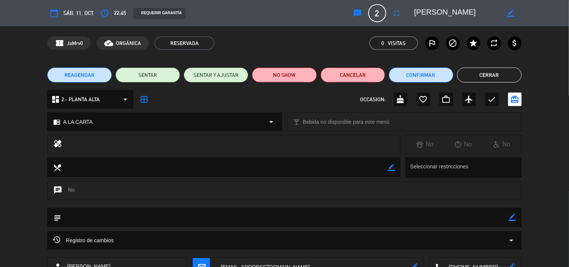
click at [497, 70] on button "Cerrar" at bounding box center [489, 75] width 65 height 15
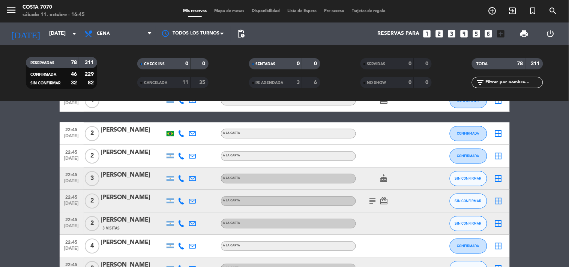
click at [181, 223] on icon at bounding box center [181, 223] width 7 height 7
drag, startPoint x: 180, startPoint y: 211, endPoint x: 153, endPoint y: 181, distance: 40.4
click at [179, 211] on button "Copiar content_paste" at bounding box center [179, 211] width 23 height 8
click at [130, 227] on div "3 Visitas" at bounding box center [133, 228] width 64 height 6
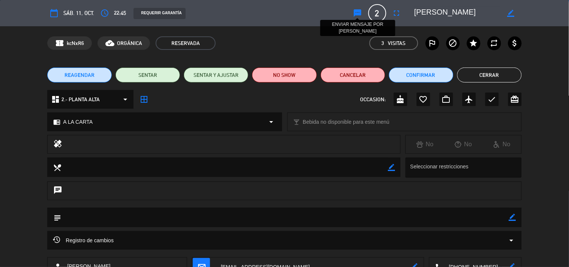
click at [361, 13] on icon "sms" at bounding box center [358, 13] width 9 height 9
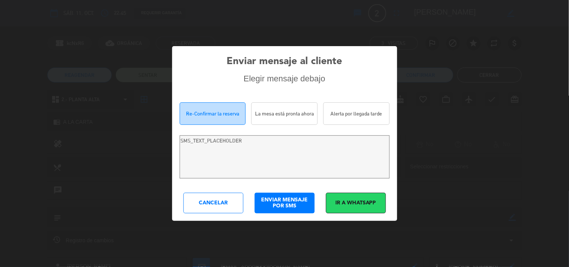
type textarea "[PERSON_NAME]! Estamos escribiendo para re-confirmar su reserva en [PERSON_NAME…"
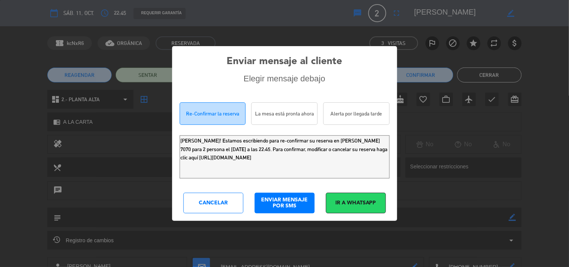
drag, startPoint x: 86, startPoint y: 110, endPoint x: 1, endPoint y: 23, distance: 121.6
click at [0, 59] on div "Enviar mensaje al cliente Elegir mensaje debajo Re-Confirmar la reserva La mesa…" at bounding box center [284, 133] width 569 height 267
click at [211, 204] on div "Cancelar" at bounding box center [214, 203] width 60 height 21
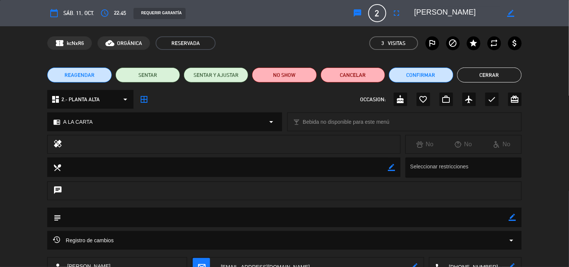
click at [480, 69] on button "Cerrar" at bounding box center [489, 75] width 65 height 15
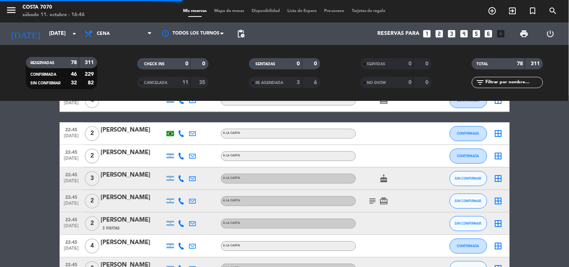
scroll to position [1376, 0]
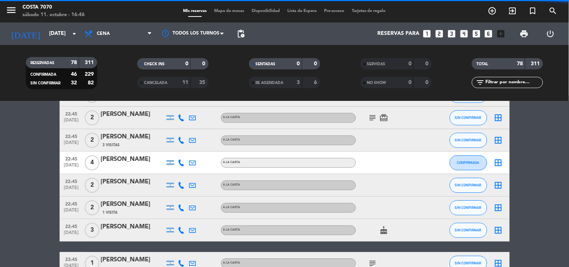
click at [181, 184] on icon at bounding box center [181, 185] width 7 height 7
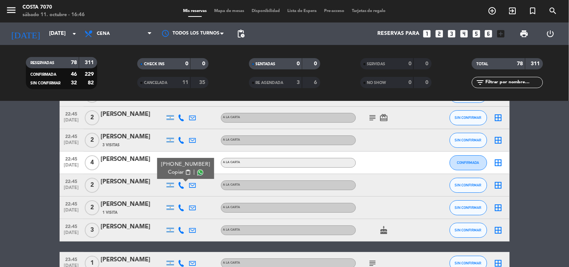
click at [179, 172] on span "Copiar" at bounding box center [176, 173] width 16 height 8
click at [140, 188] on div at bounding box center [133, 190] width 64 height 6
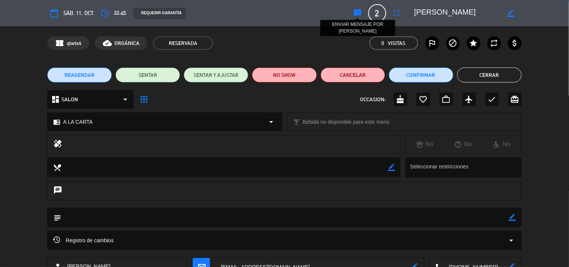
click at [358, 14] on icon "sms" at bounding box center [358, 13] width 9 height 9
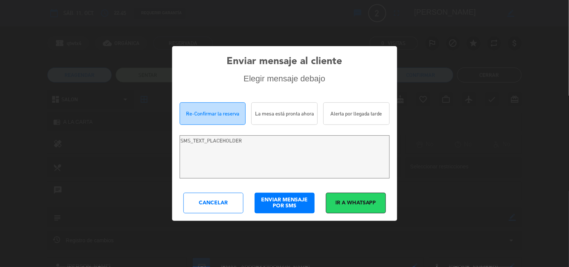
type textarea "Hola [PERSON_NAME]! Estamos escribiendo para re-confirmar su reserva en [PERSON…"
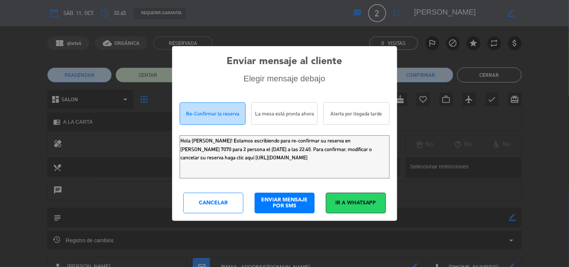
drag, startPoint x: 370, startPoint y: 160, endPoint x: 0, endPoint y: 73, distance: 379.7
click at [0, 86] on div "Enviar mensaje al cliente Elegir mensaje debajo Re-Confirmar la reserva La mesa…" at bounding box center [284, 133] width 569 height 267
click at [209, 197] on div "Cancelar" at bounding box center [214, 203] width 60 height 21
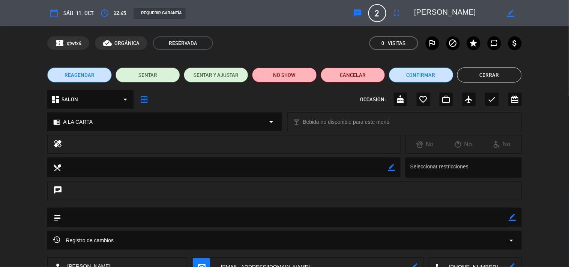
click at [478, 75] on button "Cerrar" at bounding box center [489, 75] width 65 height 15
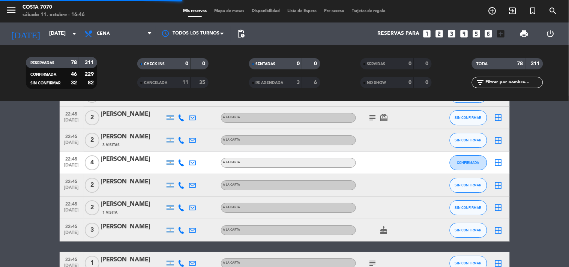
click at [184, 206] on icon at bounding box center [181, 208] width 7 height 7
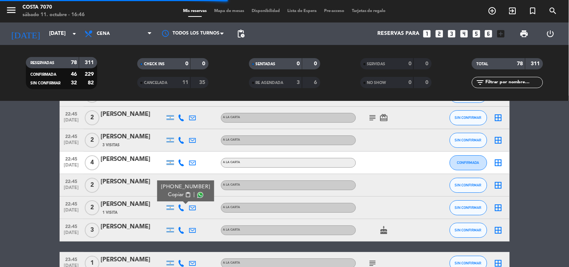
click at [185, 197] on span "content_paste" at bounding box center [188, 195] width 6 height 6
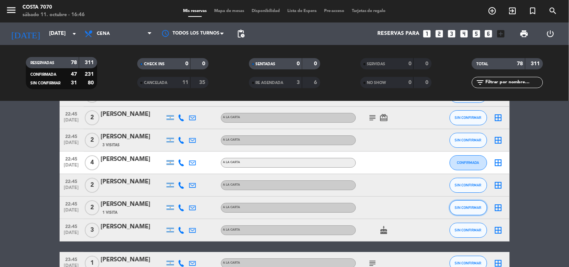
click at [453, 206] on button "SIN CONFIRMAR" at bounding box center [469, 207] width 38 height 15
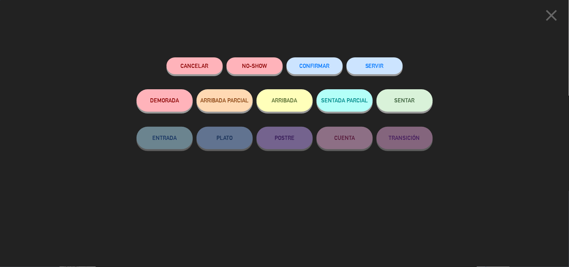
click at [319, 62] on button "CONFIRMAR" at bounding box center [315, 65] width 56 height 17
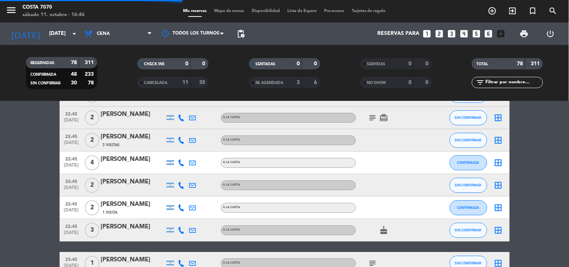
click at [182, 230] on icon at bounding box center [181, 230] width 7 height 7
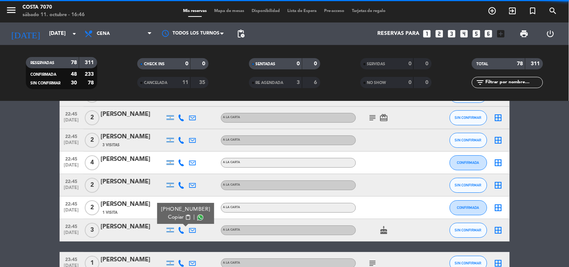
click at [185, 216] on span "content_paste" at bounding box center [188, 218] width 6 height 6
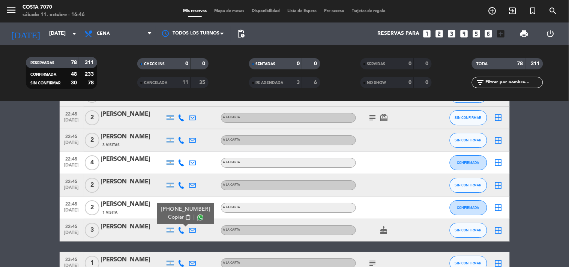
click at [145, 230] on div "[PERSON_NAME]" at bounding box center [133, 227] width 64 height 10
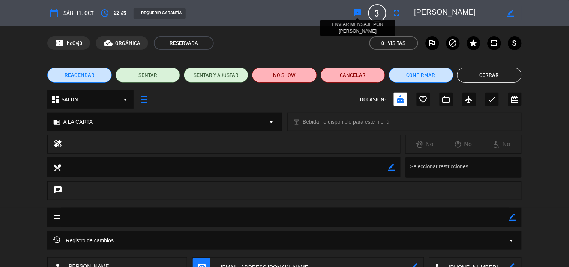
click at [361, 12] on icon "sms" at bounding box center [358, 13] width 9 height 9
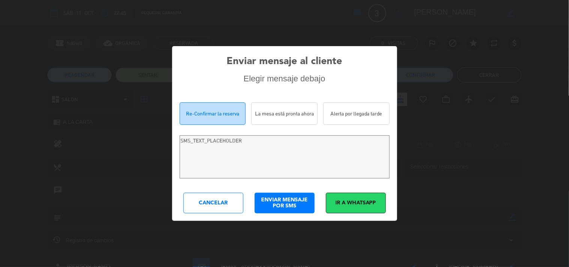
type textarea "Hola [PERSON_NAME]! Estamos escribiendo para re-confirmar su reserva en [PERSON…"
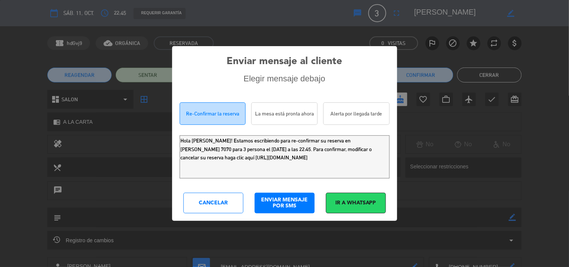
drag, startPoint x: 292, startPoint y: 154, endPoint x: 0, endPoint y: 38, distance: 314.0
click at [0, 78] on div "Enviar mensaje al cliente Elegir mensaje debajo Re-Confirmar la reserva La mesa…" at bounding box center [284, 133] width 569 height 267
click at [209, 191] on div "Enviar mensaje al cliente Elegir mensaje debajo Re-Confirmar la reserva La mesa…" at bounding box center [284, 133] width 225 height 175
click at [211, 198] on div "Cancelar" at bounding box center [214, 203] width 60 height 21
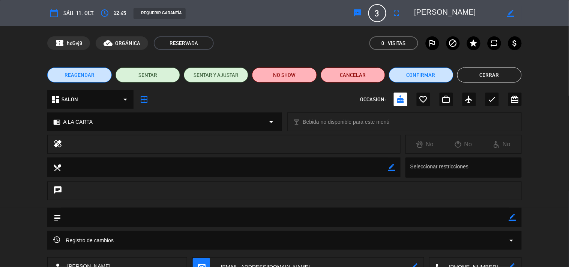
click at [513, 216] on icon "border_color" at bounding box center [512, 217] width 7 height 7
click at [495, 218] on textarea at bounding box center [285, 217] width 448 height 19
type textarea "CUMPLEAÑOS"
click at [512, 217] on icon at bounding box center [512, 217] width 7 height 7
click at [492, 72] on button "Cerrar" at bounding box center [489, 75] width 65 height 15
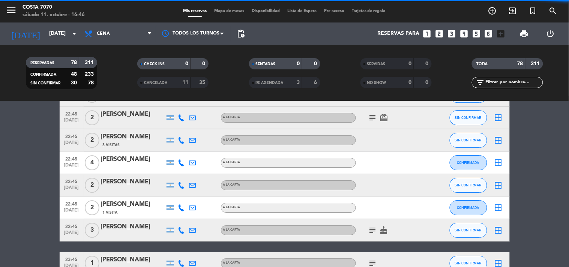
scroll to position [1459, 0]
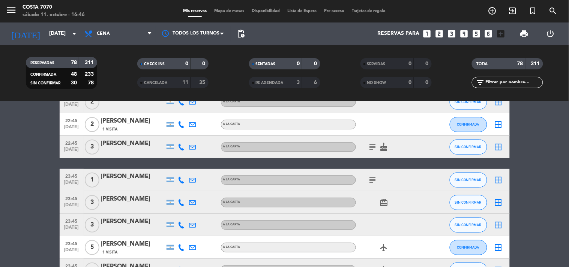
drag, startPoint x: 181, startPoint y: 181, endPoint x: 181, endPoint y: 177, distance: 3.8
click at [181, 180] on icon at bounding box center [181, 180] width 7 height 7
click at [178, 167] on span "Copiar" at bounding box center [175, 167] width 16 height 8
click at [131, 182] on div at bounding box center [133, 185] width 64 height 6
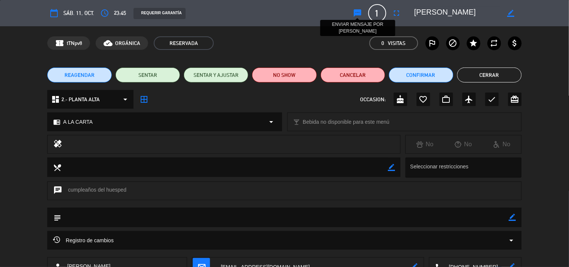
click at [358, 13] on icon "sms" at bounding box center [358, 13] width 9 height 9
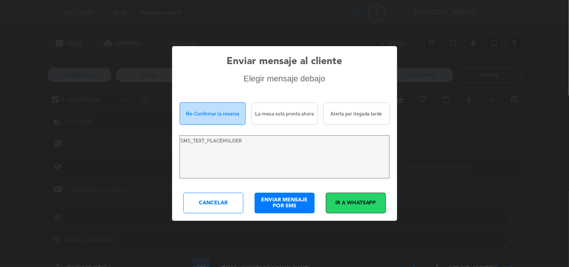
type textarea "[PERSON_NAME]! Estamos escribiendo para re-confirmar su reserva en [PERSON_NAME…"
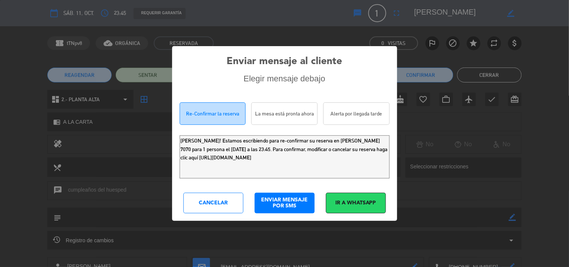
drag, startPoint x: 351, startPoint y: 159, endPoint x: 0, endPoint y: 2, distance: 384.2
click at [0, 10] on div "Enviar mensaje al cliente Elegir mensaje debajo Re-Confirmar la reserva La mesa…" at bounding box center [284, 133] width 569 height 267
click at [217, 197] on div "Cancelar" at bounding box center [214, 203] width 60 height 21
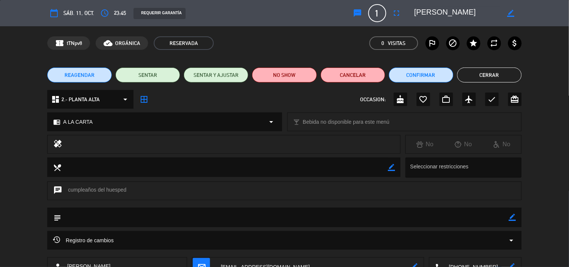
click at [502, 73] on button "Cerrar" at bounding box center [489, 75] width 65 height 15
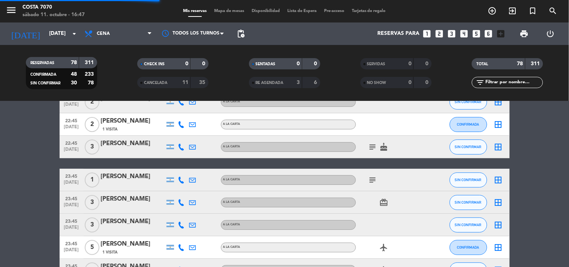
scroll to position [1501, 0]
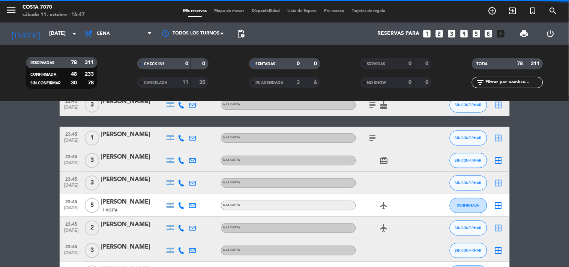
click at [180, 160] on icon at bounding box center [181, 160] width 7 height 7
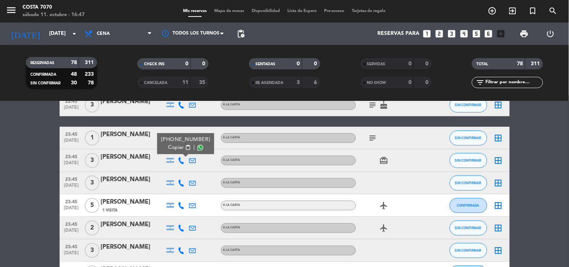
click at [179, 149] on button "Copiar content_paste" at bounding box center [179, 148] width 23 height 8
click at [137, 159] on div "[PERSON_NAME]" at bounding box center [133, 157] width 64 height 10
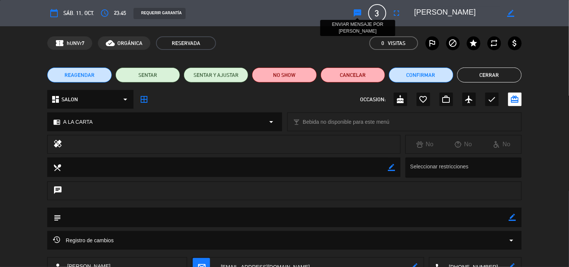
click at [361, 14] on icon "sms" at bounding box center [358, 13] width 9 height 9
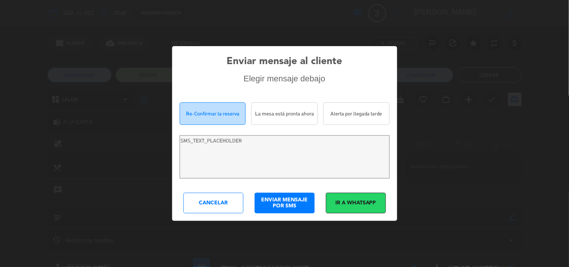
type textarea "Hola [PERSON_NAME]! Estamos escribiendo para re-confirmar su reserva en [PERSON…"
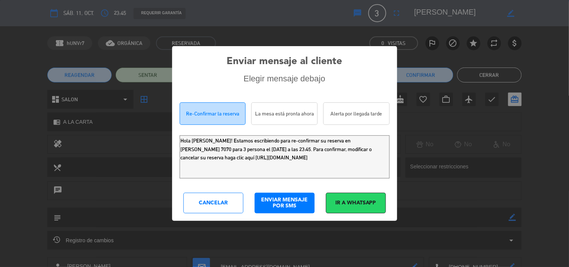
drag, startPoint x: 354, startPoint y: 164, endPoint x: 0, endPoint y: -1, distance: 390.9
click at [0, 0] on html "close × [PERSON_NAME] 7070 × chrome_reader_mode Listado de Reservas account_box…" at bounding box center [284, 133] width 569 height 267
click at [204, 212] on div "Cancelar" at bounding box center [214, 203] width 60 height 21
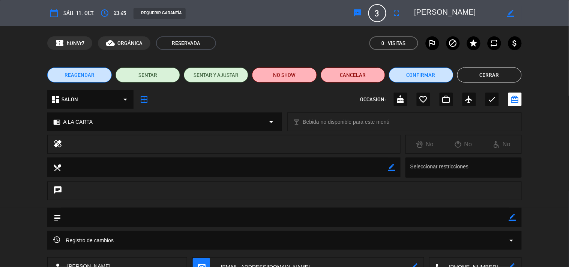
click at [503, 75] on button "Cerrar" at bounding box center [489, 75] width 65 height 15
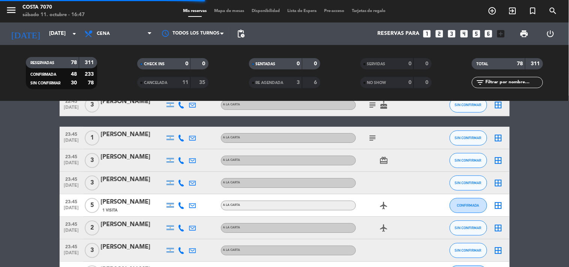
click at [182, 183] on icon at bounding box center [181, 183] width 7 height 7
click at [175, 181] on div at bounding box center [170, 183] width 11 height 22
click at [183, 182] on icon at bounding box center [181, 183] width 7 height 7
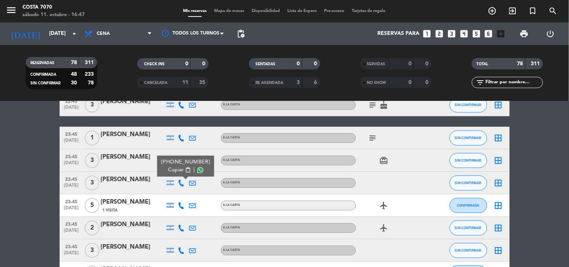
click at [178, 167] on span "Copiar" at bounding box center [176, 170] width 16 height 8
click at [153, 192] on div "23:45 [DATE] 3 [PERSON_NAME] [PHONE_NUMBER] Copiar content_paste | A LA CARTA S…" at bounding box center [285, 183] width 450 height 23
click at [143, 181] on div "[PERSON_NAME]" at bounding box center [133, 180] width 64 height 10
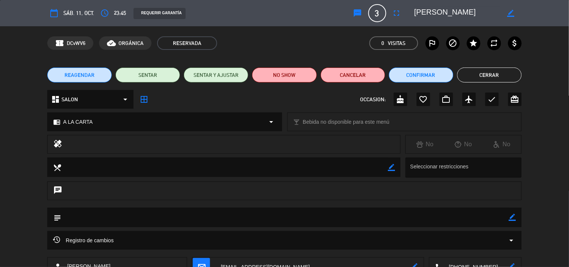
click at [357, 13] on icon "sms" at bounding box center [358, 13] width 9 height 9
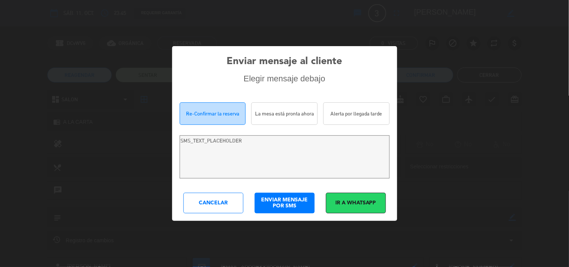
type textarea "Hola [PERSON_NAME]! Estamos escribiendo para re-confirmar su reserva en [PERSON…"
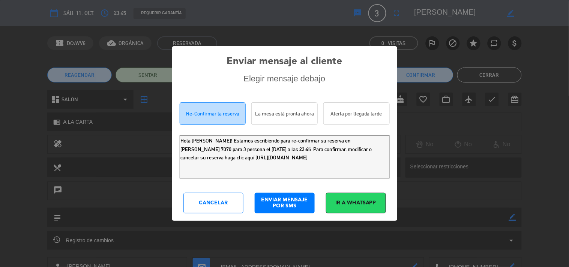
drag, startPoint x: 301, startPoint y: 157, endPoint x: 4, endPoint y: 13, distance: 330.2
click at [0, 36] on div "Enviar mensaje al cliente Elegir mensaje debajo Re-Confirmar la reserva La mesa…" at bounding box center [284, 133] width 569 height 267
click at [224, 209] on div "Cancelar" at bounding box center [214, 203] width 60 height 21
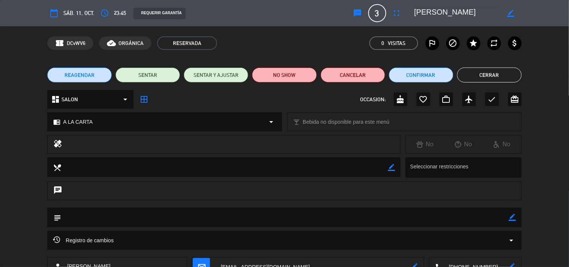
click at [480, 72] on button "Cerrar" at bounding box center [489, 75] width 65 height 15
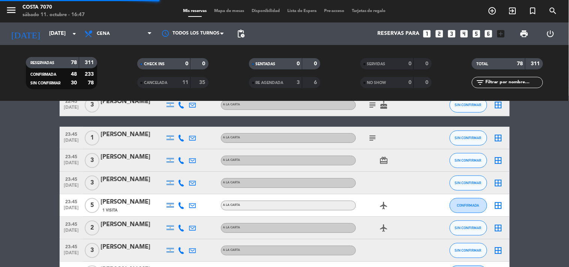
scroll to position [1543, 0]
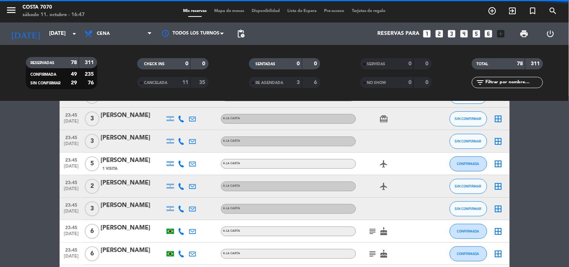
click at [182, 184] on icon at bounding box center [181, 186] width 7 height 7
click at [179, 175] on span "Copiar" at bounding box center [176, 174] width 16 height 8
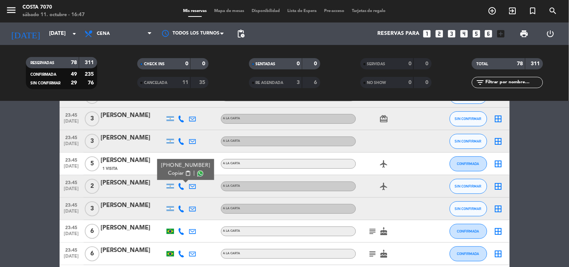
click at [134, 182] on div "[PERSON_NAME]" at bounding box center [133, 183] width 64 height 10
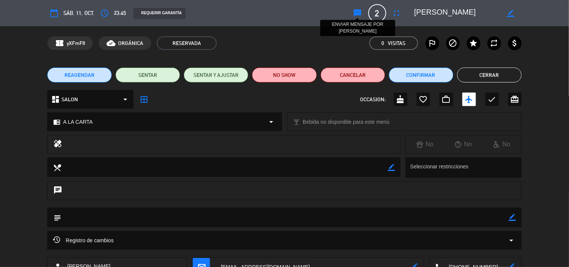
click at [360, 12] on icon "sms" at bounding box center [358, 13] width 9 height 9
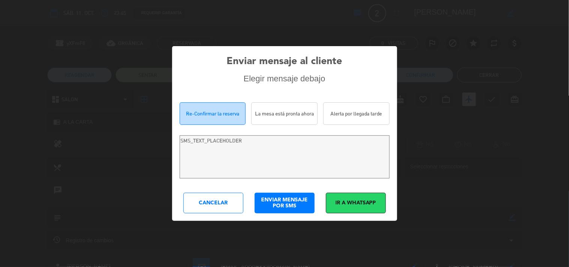
type textarea "[PERSON_NAME]! Estamos escribiendo para re-confirmar su reserva en [PERSON_NAME…"
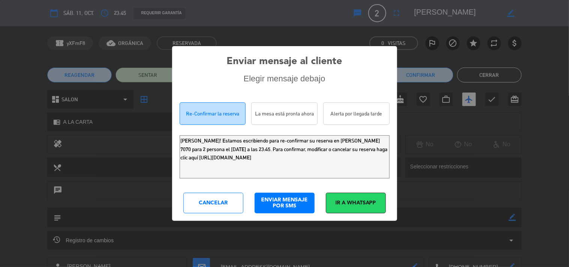
drag, startPoint x: 354, startPoint y: 162, endPoint x: 31, endPoint y: 23, distance: 351.5
click at [0, 83] on div "Enviar mensaje al cliente Elegir mensaje debajo Re-Confirmar la reserva La mesa…" at bounding box center [284, 133] width 569 height 267
click at [218, 208] on div "Cancelar" at bounding box center [214, 203] width 60 height 21
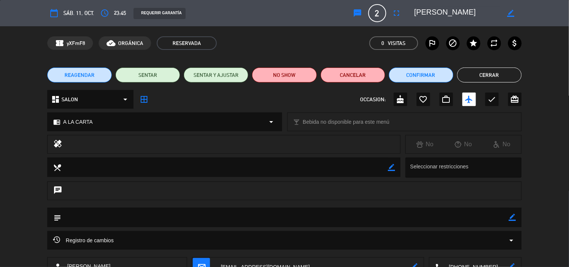
click at [489, 72] on button "Cerrar" at bounding box center [489, 75] width 65 height 15
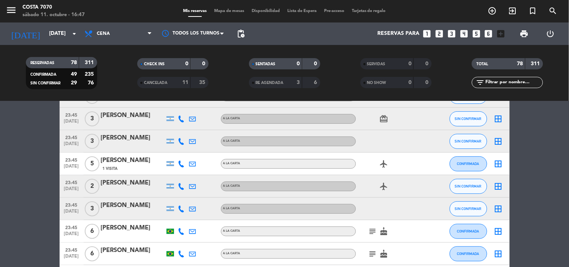
click at [179, 209] on icon at bounding box center [181, 209] width 7 height 7
click at [179, 194] on button "Copiar content_paste" at bounding box center [179, 196] width 23 height 8
click at [128, 207] on div "[PERSON_NAME]" at bounding box center [133, 206] width 64 height 10
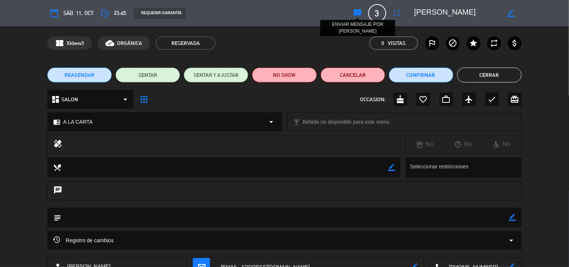
click at [357, 12] on icon "sms" at bounding box center [358, 13] width 9 height 9
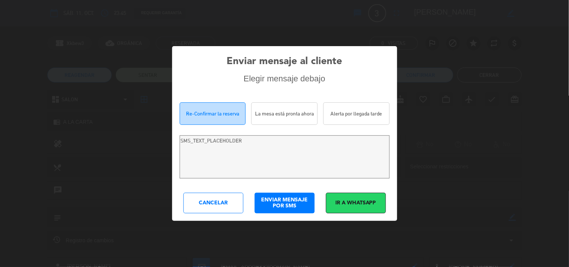
type textarea "Hola [PERSON_NAME]! Estamos escribiendo para re-confirmar su reserva en [PERSON…"
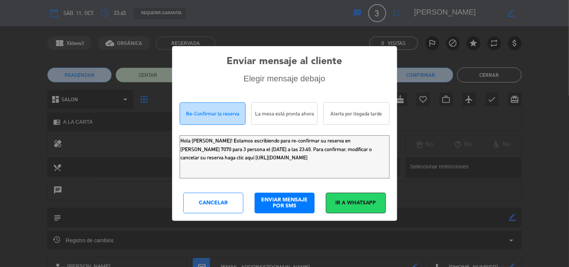
drag, startPoint x: 353, startPoint y: 164, endPoint x: 0, endPoint y: 27, distance: 378.8
click at [0, 57] on div "Enviar mensaje al cliente Elegir mensaje debajo Re-Confirmar la reserva La mesa…" at bounding box center [284, 133] width 569 height 267
drag, startPoint x: 223, startPoint y: 205, endPoint x: 248, endPoint y: 194, distance: 26.8
click at [223, 204] on div "Cancelar" at bounding box center [214, 203] width 60 height 21
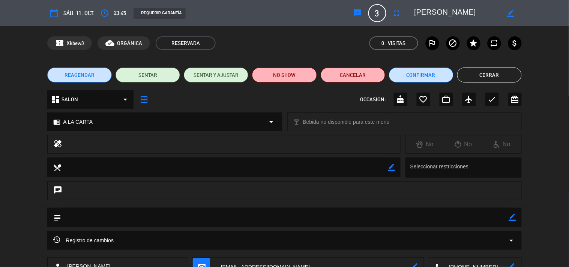
click at [488, 80] on button "Cerrar" at bounding box center [489, 75] width 65 height 15
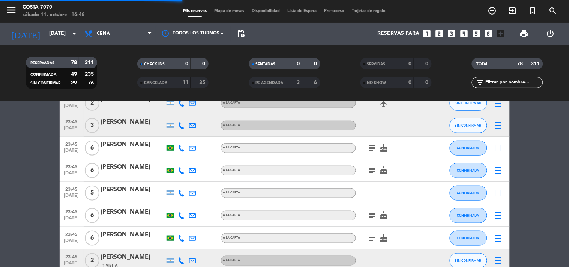
scroll to position [1736, 0]
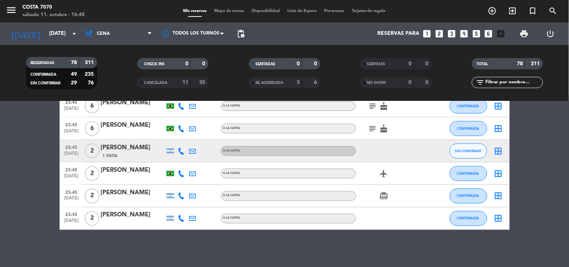
click at [180, 151] on icon at bounding box center [181, 151] width 7 height 7
click at [177, 138] on span "Copiar" at bounding box center [175, 138] width 16 height 8
click at [129, 148] on div "[PERSON_NAME]" at bounding box center [133, 148] width 64 height 10
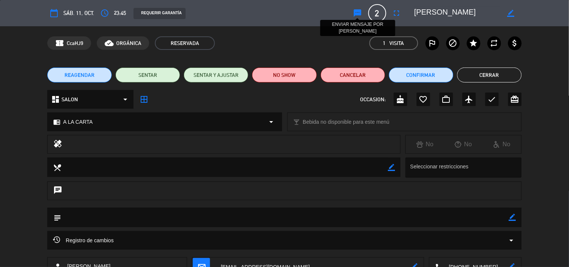
click at [360, 12] on icon "sms" at bounding box center [358, 13] width 9 height 9
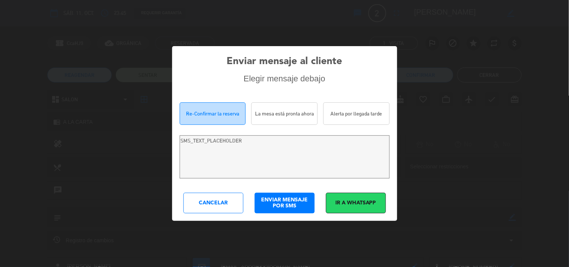
type textarea "[PERSON_NAME]! Estamos escribiendo para re-confirmar su reserva en [PERSON_NAME…"
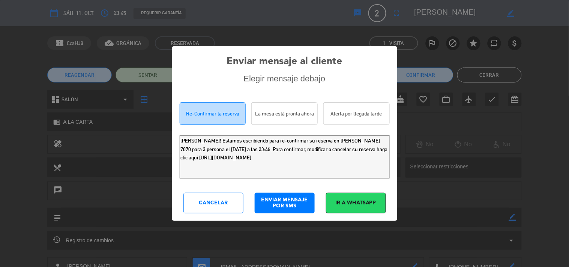
drag, startPoint x: 352, startPoint y: 169, endPoint x: 0, endPoint y: 39, distance: 375.2
click at [0, 47] on div "Enviar mensaje al cliente Elegir mensaje debajo Re-Confirmar la reserva La mesa…" at bounding box center [284, 133] width 569 height 267
click at [201, 210] on div "Cancelar" at bounding box center [214, 203] width 60 height 21
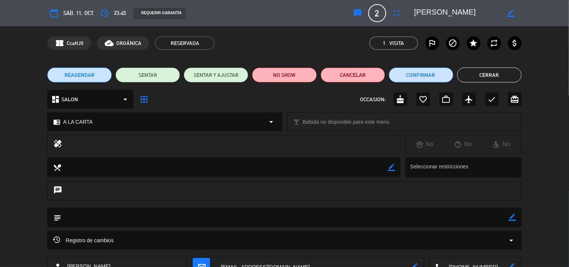
click at [497, 83] on div "REAGENDAR SENTAR SENTAR Y AJUSTAR NO SHOW Cancelar Confirmar Cerrar" at bounding box center [284, 75] width 569 height 30
click at [493, 80] on button "Cerrar" at bounding box center [489, 75] width 65 height 15
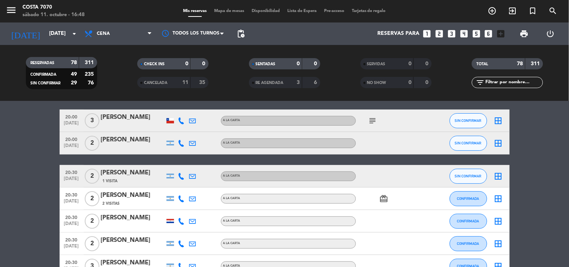
scroll to position [0, 0]
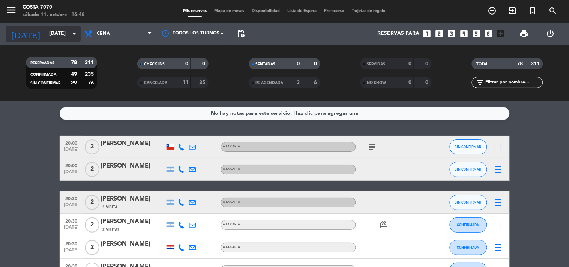
click at [51, 30] on input "[DATE]" at bounding box center [80, 34] width 71 height 14
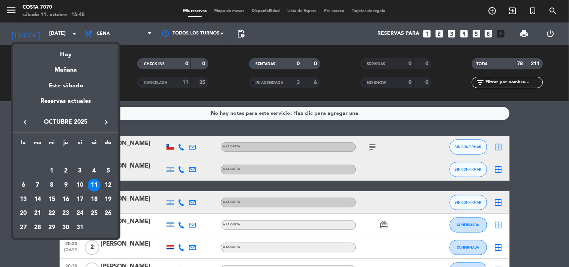
click at [107, 185] on div "12" at bounding box center [108, 185] width 13 height 13
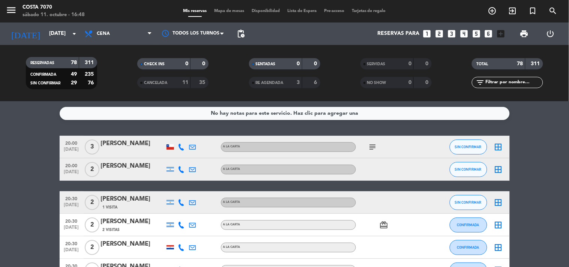
type input "[DATE]"
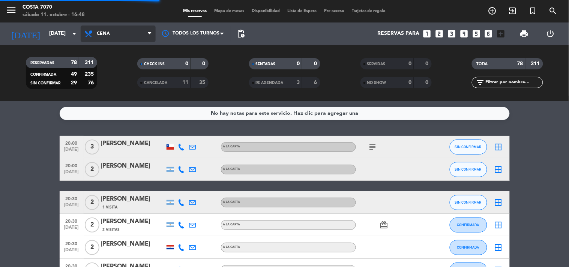
click at [111, 36] on span "Cena" at bounding box center [118, 34] width 75 height 17
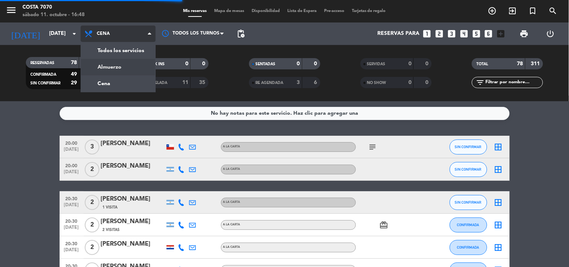
click at [133, 65] on filter-checkbox "CHECK INS 0 0" at bounding box center [172, 63] width 111 height 11
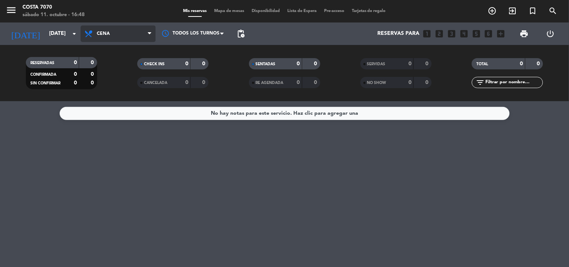
click at [114, 27] on span "Cena" at bounding box center [118, 34] width 75 height 17
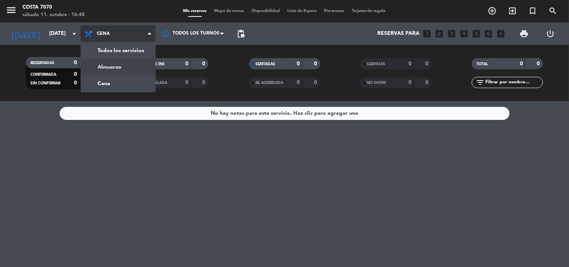
click at [122, 66] on div "menu [PERSON_NAME] 7070 [DATE] 11. octubre - 16:48 Mis reservas Mapa de mesas D…" at bounding box center [284, 50] width 569 height 101
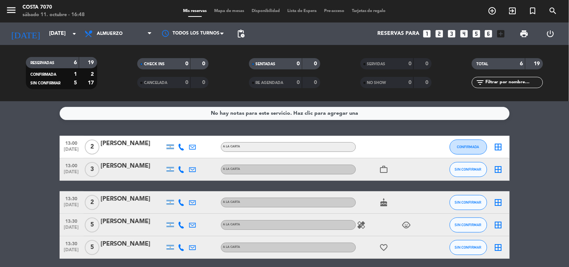
click at [182, 170] on icon at bounding box center [181, 169] width 7 height 7
click at [185, 157] on span "content_paste" at bounding box center [188, 157] width 6 height 6
click at [122, 167] on div "[PERSON_NAME]" at bounding box center [133, 166] width 64 height 10
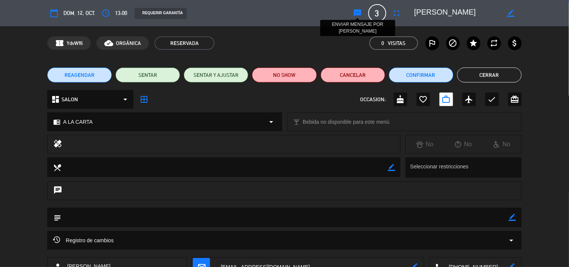
click at [357, 14] on icon "sms" at bounding box center [358, 13] width 9 height 9
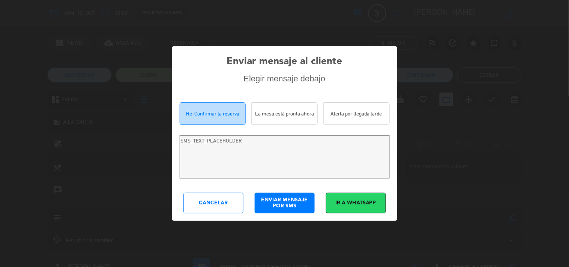
type textarea "[PERSON_NAME]! Estamos escribiendo para re-confirmar su reserva en [PERSON_NAME…"
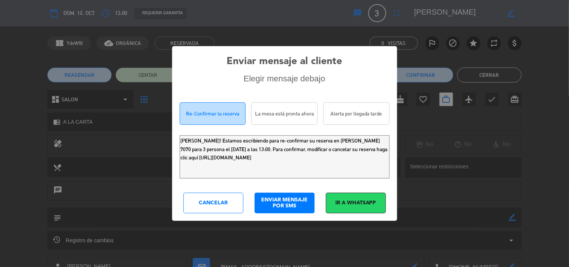
drag, startPoint x: 343, startPoint y: 161, endPoint x: 0, endPoint y: 78, distance: 352.9
click at [0, 87] on div "Enviar mensaje al cliente Elegir mensaje debajo Re-Confirmar la reserva La mesa…" at bounding box center [284, 133] width 569 height 267
click at [211, 200] on div "Cancelar" at bounding box center [214, 203] width 60 height 21
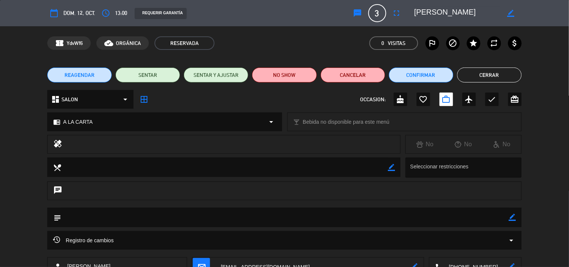
click at [487, 75] on button "Cerrar" at bounding box center [489, 75] width 65 height 15
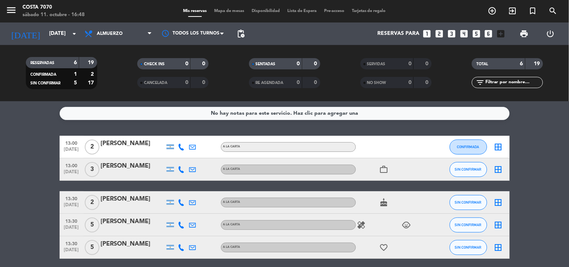
scroll to position [42, 0]
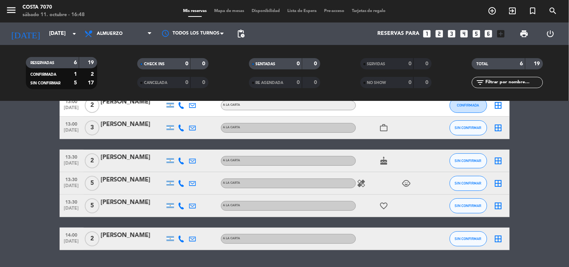
click at [180, 160] on icon at bounding box center [181, 161] width 7 height 7
click at [178, 147] on span "Copiar" at bounding box center [175, 148] width 16 height 8
click at [138, 161] on div "[PERSON_NAME]" at bounding box center [133, 158] width 64 height 10
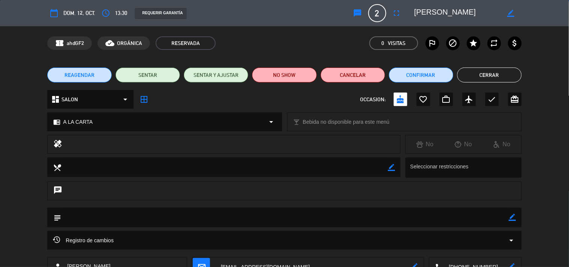
click at [358, 15] on icon "sms" at bounding box center [358, 13] width 9 height 9
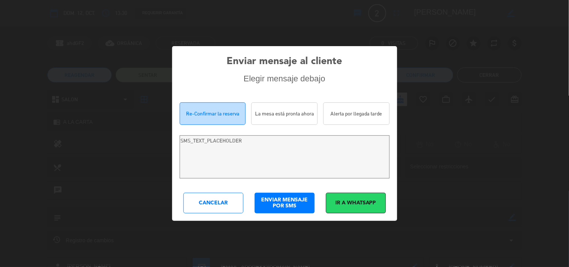
type textarea "Hola [PERSON_NAME]! Estamos escribiendo para re-confirmar su reserva en [PERSON…"
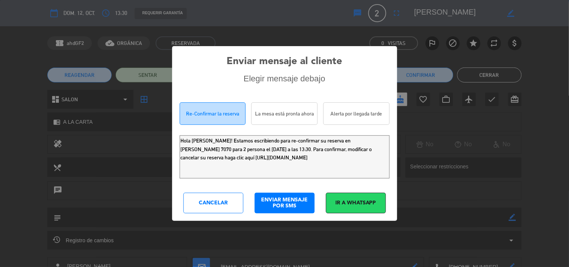
drag, startPoint x: 358, startPoint y: 161, endPoint x: 0, endPoint y: 29, distance: 381.8
click at [0, 37] on div "Enviar mensaje al cliente Elegir mensaje debajo Re-Confirmar la reserva La mesa…" at bounding box center [284, 133] width 569 height 267
click at [212, 200] on div "Cancelar" at bounding box center [214, 203] width 60 height 21
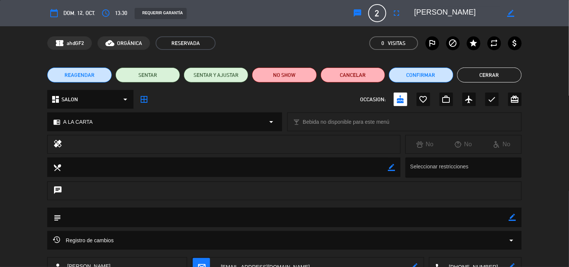
click at [506, 78] on button "Cerrar" at bounding box center [489, 75] width 65 height 15
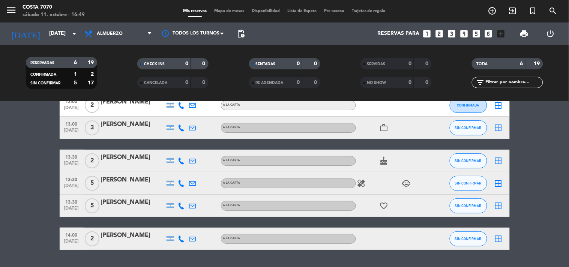
click at [183, 182] on icon at bounding box center [181, 183] width 7 height 7
click at [180, 171] on button "Copiar content_paste" at bounding box center [179, 171] width 23 height 8
click at [140, 181] on div "[PERSON_NAME]" at bounding box center [133, 180] width 64 height 10
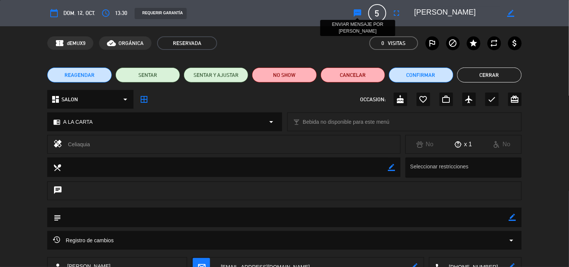
click at [357, 12] on icon "sms" at bounding box center [358, 13] width 9 height 9
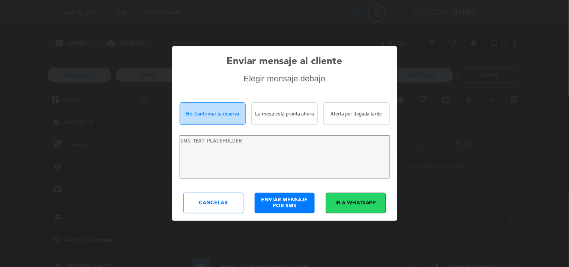
type textarea "Hola [PERSON_NAME]! Estamos escribiendo para re-confirmar su reserva en [PERSON…"
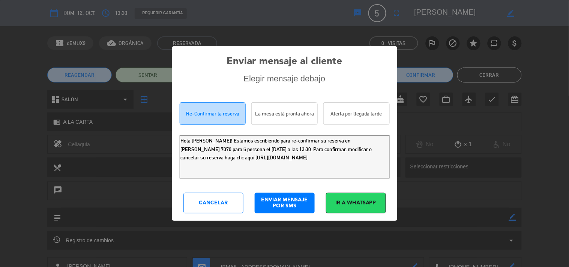
drag, startPoint x: 320, startPoint y: 161, endPoint x: 8, endPoint y: 17, distance: 343.1
click at [0, 69] on div "Enviar mensaje al cliente Elegir mensaje debajo Re-Confirmar la reserva La mesa…" at bounding box center [284, 133] width 569 height 267
click at [213, 200] on div "Cancelar" at bounding box center [214, 203] width 60 height 21
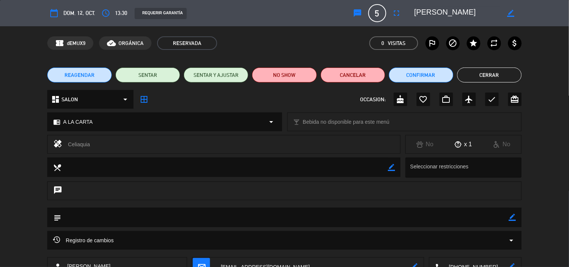
click at [475, 72] on button "Cerrar" at bounding box center [489, 75] width 65 height 15
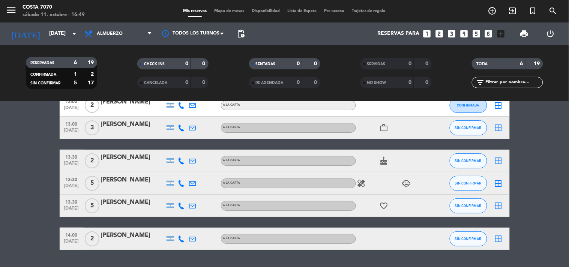
click at [182, 203] on icon at bounding box center [181, 206] width 7 height 7
click at [185, 194] on span "content_paste" at bounding box center [188, 193] width 6 height 6
click at [118, 207] on div "[PERSON_NAME]" at bounding box center [133, 203] width 64 height 10
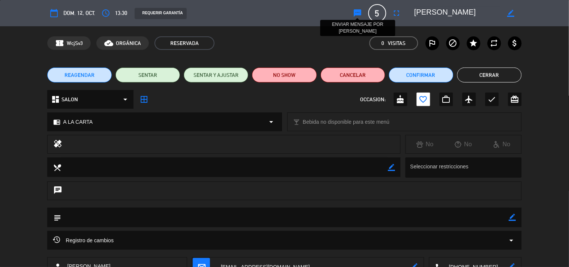
click at [357, 16] on icon "sms" at bounding box center [358, 13] width 9 height 9
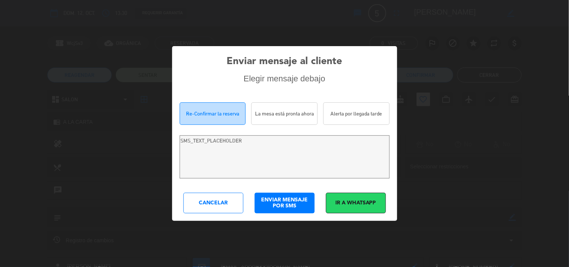
type textarea "[PERSON_NAME]! Estamos escribiendo para re-confirmar su reserva en [PERSON_NAME…"
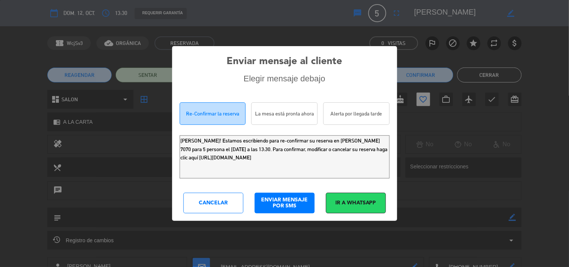
drag, startPoint x: 235, startPoint y: 144, endPoint x: 0, endPoint y: 6, distance: 272.6
click at [0, 23] on div "Enviar mensaje al cliente Elegir mensaje debajo Re-Confirmar la reserva La mesa…" at bounding box center [284, 133] width 569 height 267
drag, startPoint x: 223, startPoint y: 203, endPoint x: 246, endPoint y: 190, distance: 26.7
click at [224, 201] on div "Cancelar" at bounding box center [214, 203] width 60 height 21
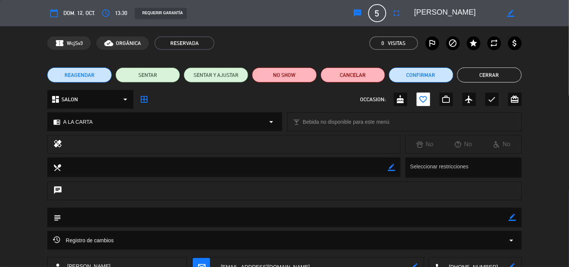
click at [510, 77] on button "Cerrar" at bounding box center [489, 75] width 65 height 15
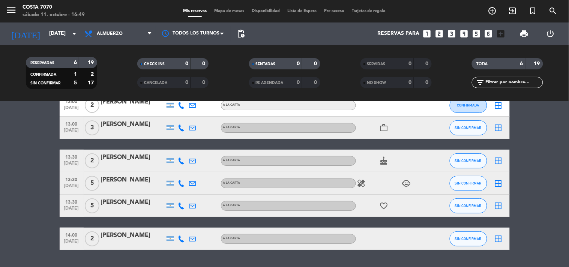
click at [183, 242] on icon at bounding box center [181, 239] width 7 height 7
click at [178, 223] on span "Copiar" at bounding box center [176, 226] width 16 height 8
click at [124, 242] on div at bounding box center [133, 244] width 64 height 6
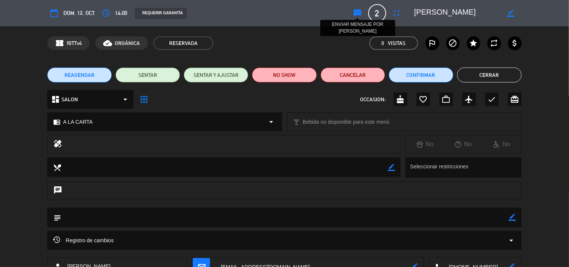
click at [360, 10] on icon "sms" at bounding box center [358, 13] width 9 height 9
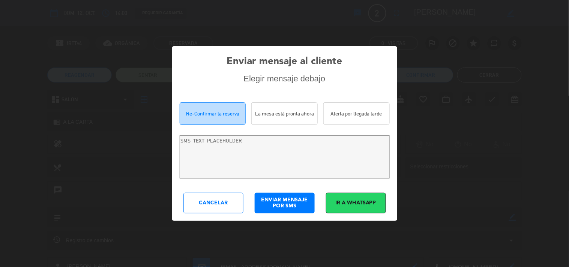
type textarea "Hola [PERSON_NAME]! Estamos escribiendo para re-confirmar su reserva en [PERSON…"
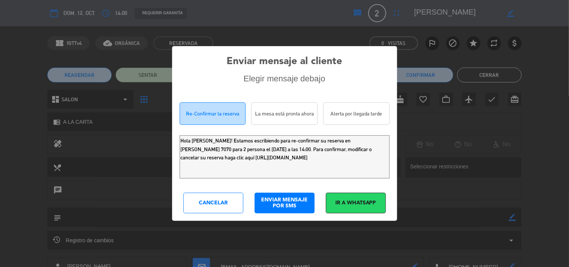
drag, startPoint x: 353, startPoint y: 166, endPoint x: 0, endPoint y: 65, distance: 367.2
click at [0, 82] on div "Enviar mensaje al cliente Elegir mensaje debajo Re-Confirmar la reserva La mesa…" at bounding box center [284, 133] width 569 height 267
click at [203, 208] on div "Cancelar" at bounding box center [214, 203] width 60 height 21
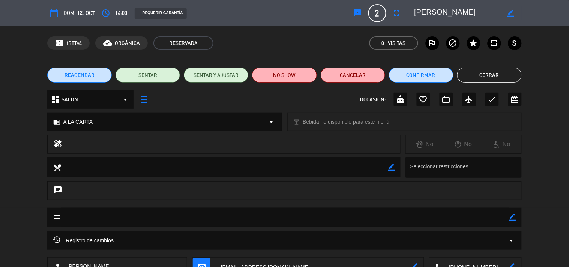
click at [511, 77] on button "Cerrar" at bounding box center [489, 75] width 65 height 15
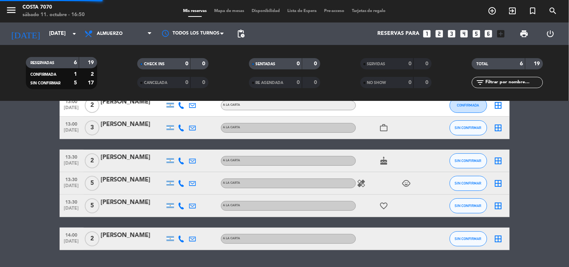
click at [513, 78] on div "filter_list" at bounding box center [507, 82] width 71 height 11
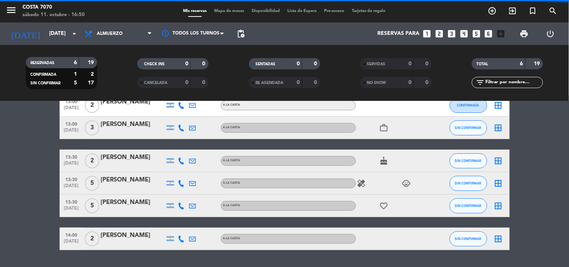
click at [515, 81] on input "text" at bounding box center [514, 82] width 58 height 8
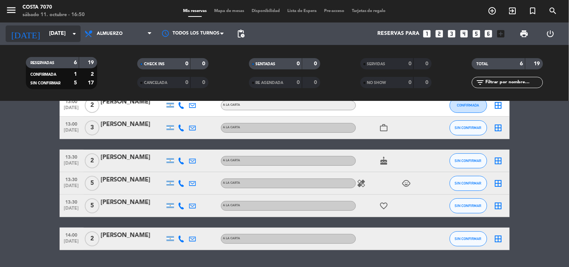
drag, startPoint x: 53, startPoint y: 24, endPoint x: 47, endPoint y: 38, distance: 15.1
click at [50, 30] on div "[DATE] [DATE] arrow_drop_down" at bounding box center [43, 34] width 75 height 23
click at [451, 203] on button "SIN CONFIRMAR" at bounding box center [469, 206] width 38 height 15
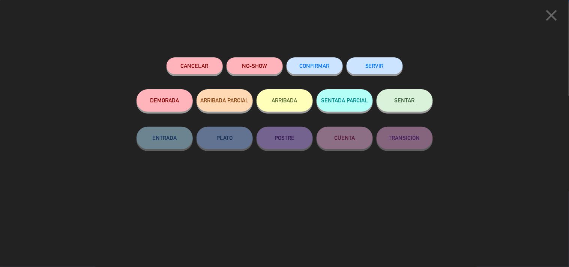
click at [303, 66] on span "CONFIRMAR" at bounding box center [315, 66] width 30 height 6
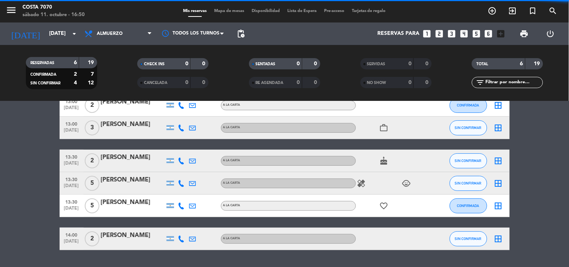
scroll to position [0, 0]
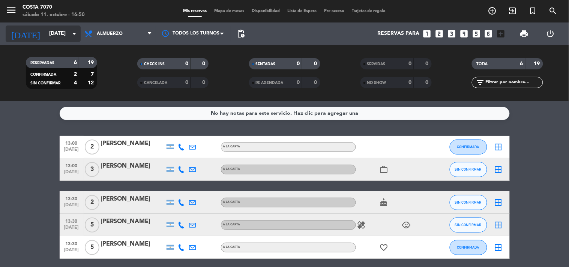
click at [45, 36] on input "[DATE]" at bounding box center [80, 34] width 71 height 14
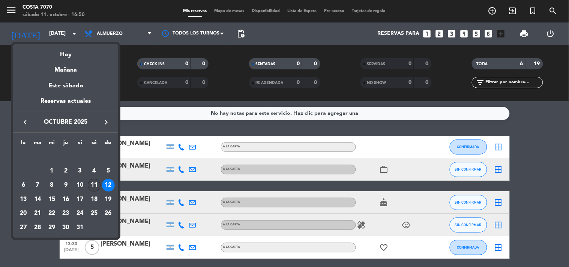
click at [98, 185] on div "11" at bounding box center [94, 185] width 13 height 13
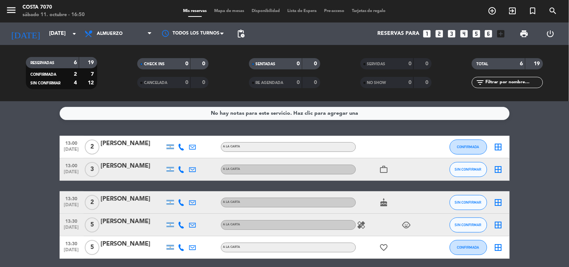
type input "[DATE]"
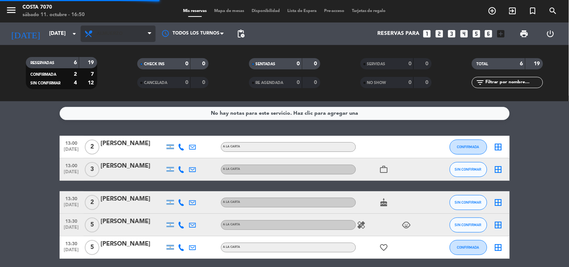
click at [116, 32] on span "Almuerzo" at bounding box center [110, 33] width 26 height 5
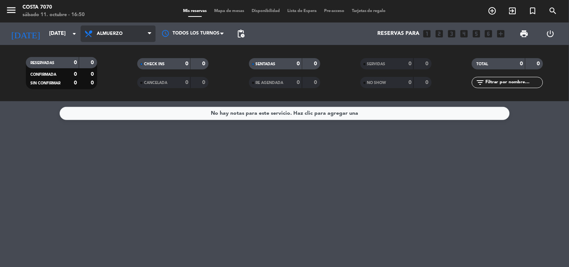
click at [120, 31] on span "Almuerzo" at bounding box center [110, 33] width 26 height 5
click at [128, 83] on div "menu [PERSON_NAME] 7070 [DATE] 11. octubre - 16:50 Mis reservas Mapa de mesas D…" at bounding box center [284, 50] width 569 height 101
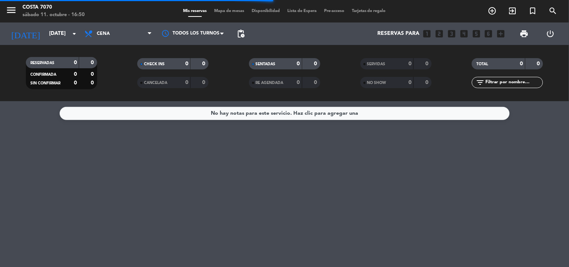
click at [498, 82] on input "text" at bounding box center [514, 82] width 58 height 8
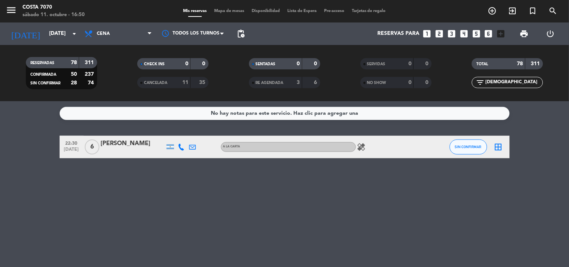
type input "[DEMOGRAPHIC_DATA]"
click at [478, 146] on span "SIN CONFIRMAR" at bounding box center [468, 147] width 27 height 4
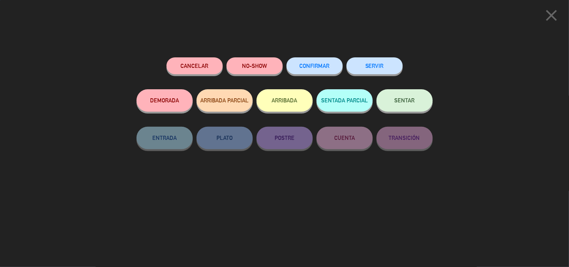
click at [333, 61] on button "CONFIRMAR" at bounding box center [315, 65] width 56 height 17
